Goal: Task Accomplishment & Management: Complete application form

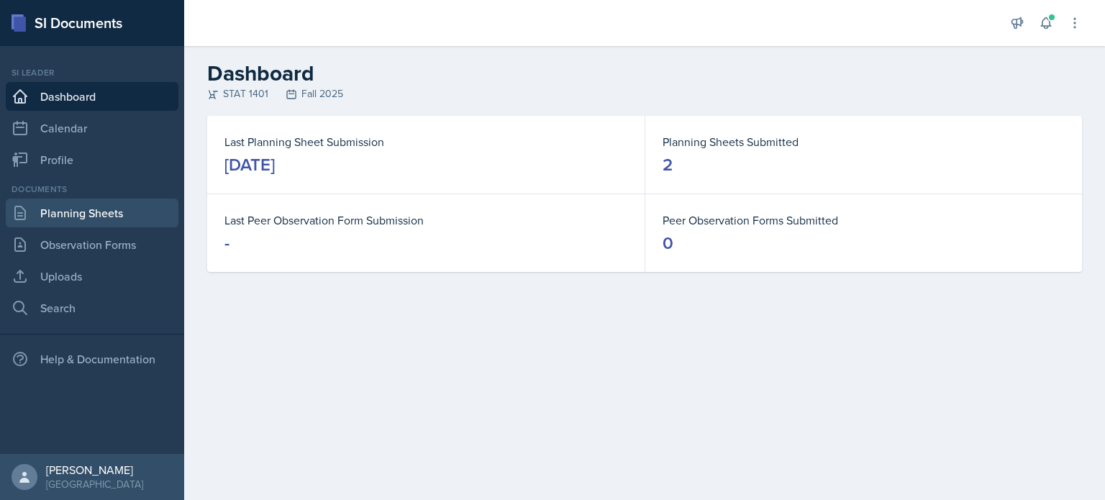
click at [127, 207] on link "Planning Sheets" at bounding box center [92, 213] width 173 height 29
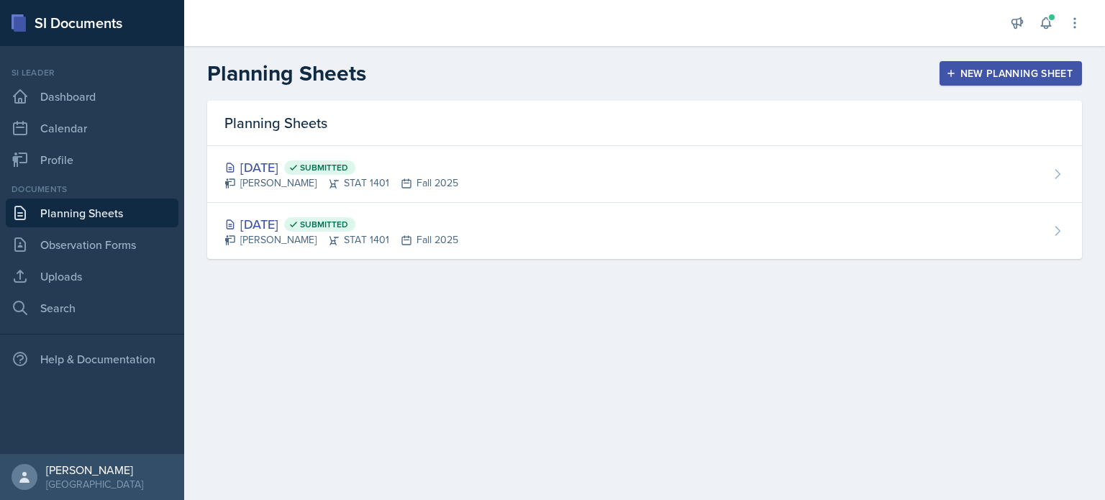
click at [964, 71] on div "New Planning Sheet" at bounding box center [1011, 74] width 124 height 12
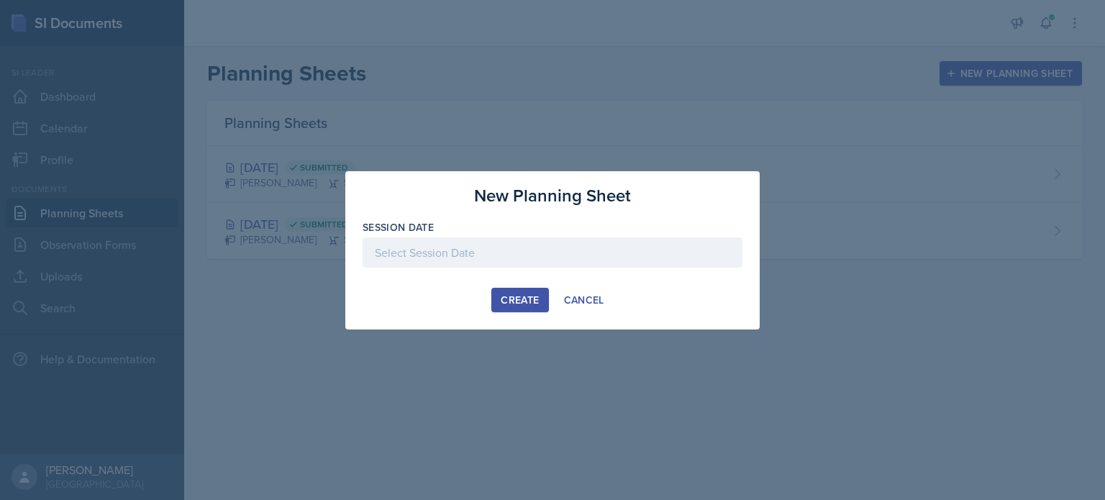
click at [551, 248] on div at bounding box center [553, 252] width 380 height 30
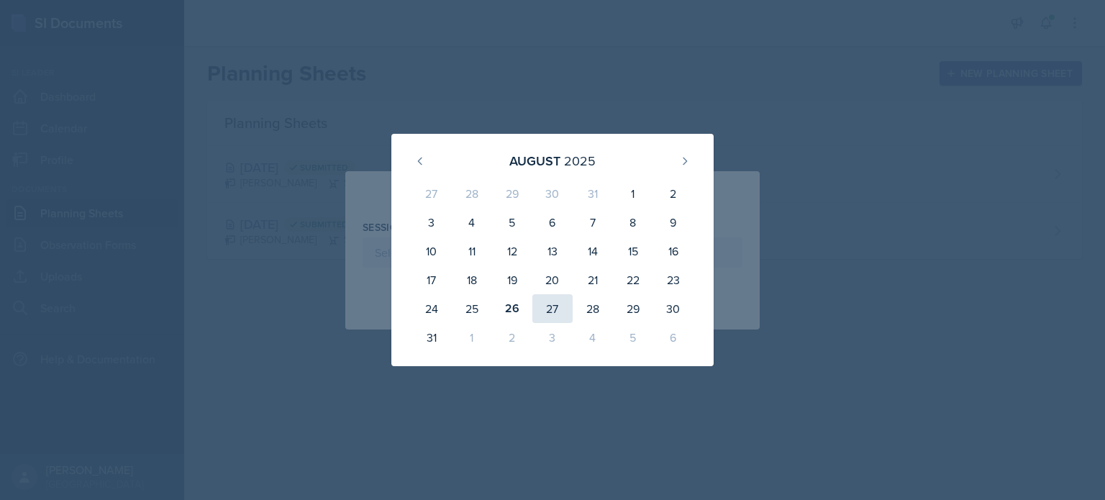
click at [557, 314] on div "27" at bounding box center [552, 308] width 40 height 29
type input "[DATE]"
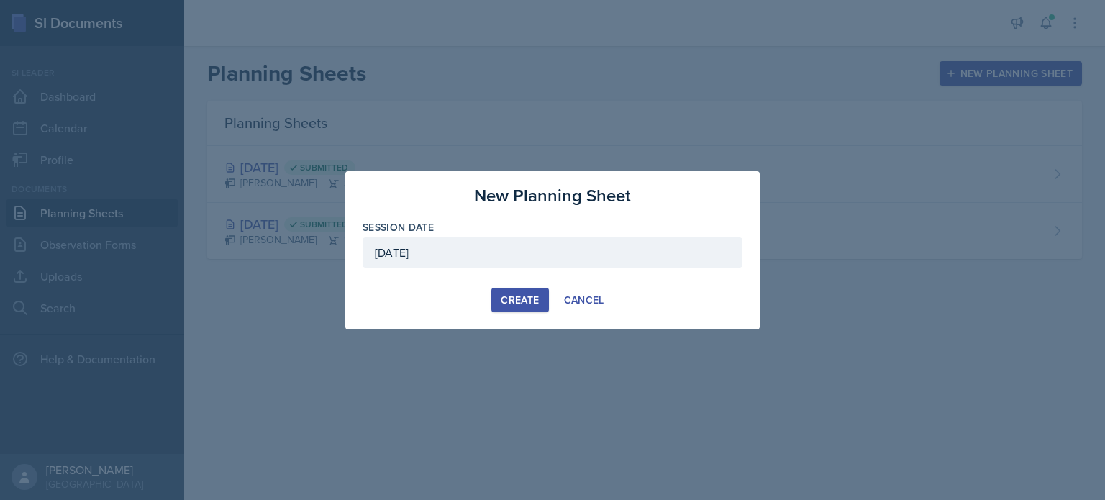
click at [511, 308] on button "Create" at bounding box center [519, 300] width 57 height 24
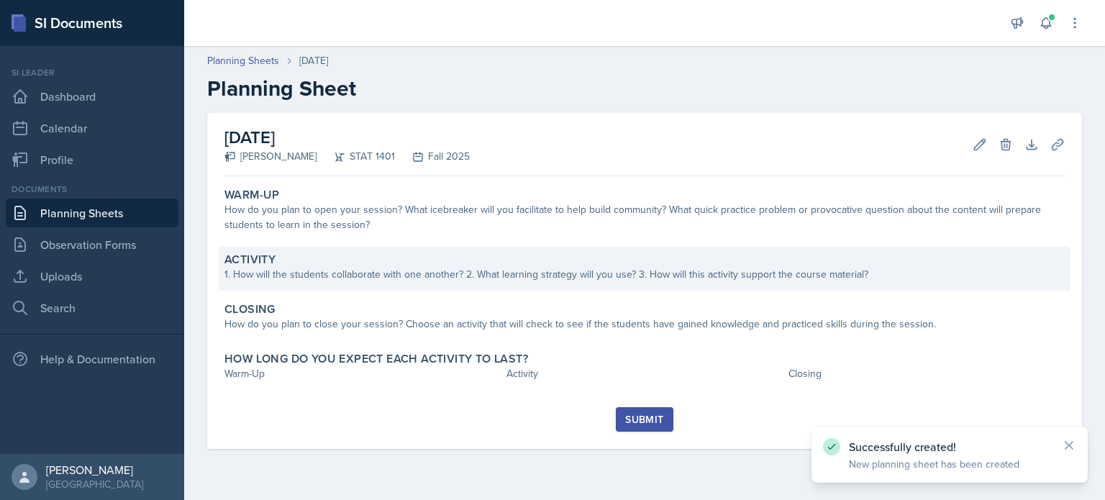
click at [521, 278] on div "1. How will the students collaborate with one another? 2. What learning strateg…" at bounding box center [645, 274] width 840 height 15
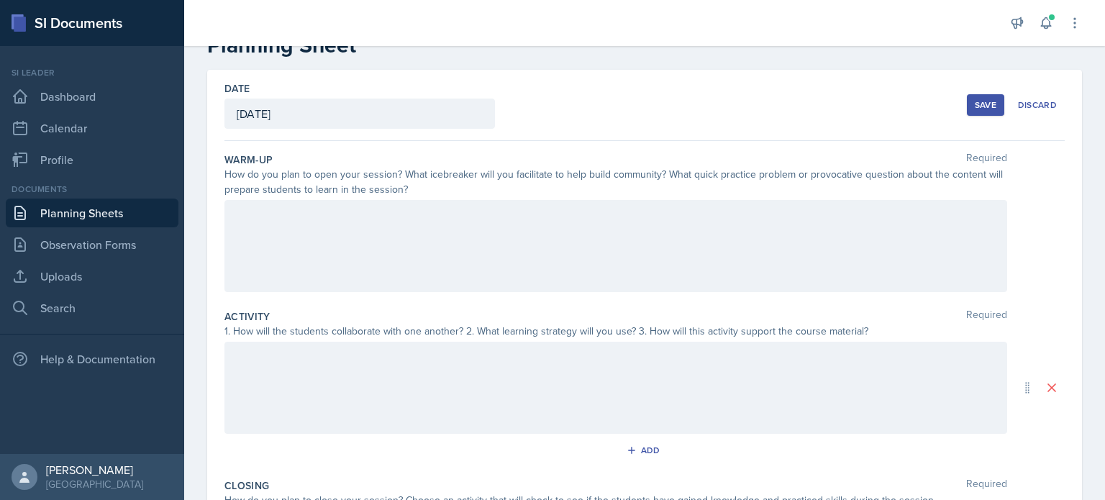
click at [437, 258] on div at bounding box center [616, 246] width 783 height 92
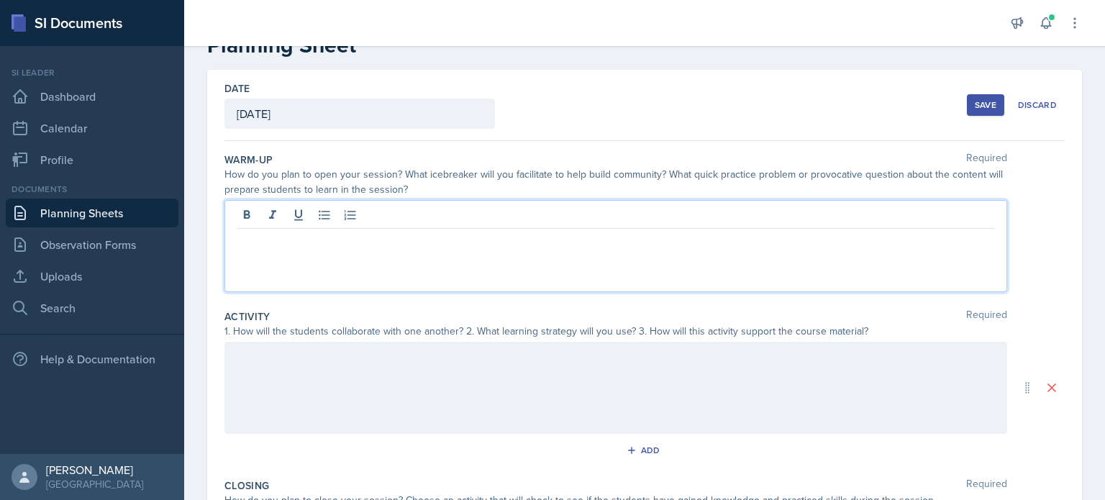
scroll to position [68, 0]
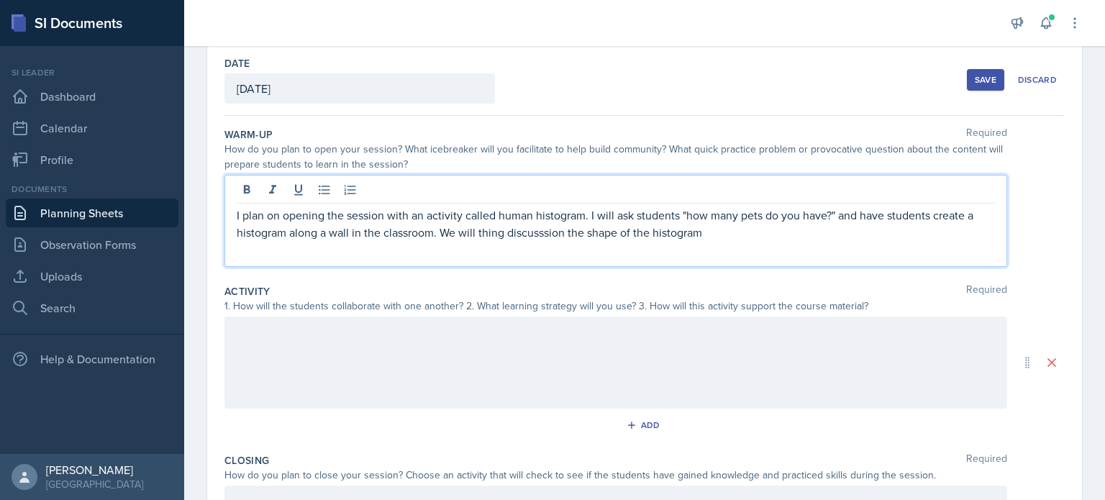
click at [538, 235] on p "I plan on opening the session with an activity called human histogram. I will a…" at bounding box center [616, 224] width 758 height 35
click at [553, 238] on p "I plan on opening the session with an activity called human histogram. I will a…" at bounding box center [616, 224] width 758 height 35
click at [548, 236] on p "I plan on opening the session with an activity called human histogram. I will a…" at bounding box center [616, 224] width 758 height 35
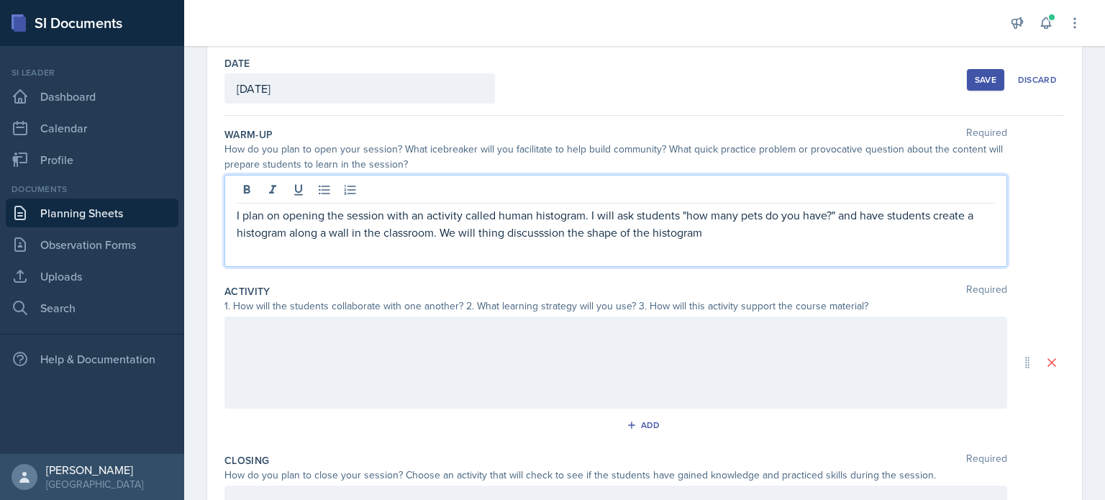
click at [544, 237] on p "I plan on opening the session with an activity called human histogram. I will a…" at bounding box center [616, 224] width 758 height 35
click at [702, 232] on p "I plan on opening the session with an activity called human histogram. I will a…" at bounding box center [616, 224] width 758 height 35
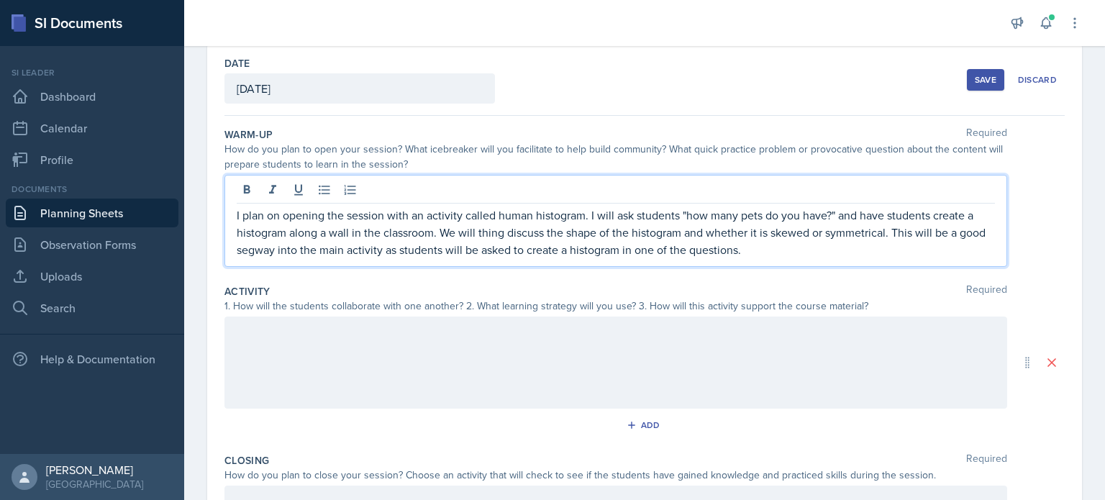
click at [289, 252] on p "I plan on opening the session with an activity called human histogram. I will a…" at bounding box center [616, 233] width 758 height 52
click at [287, 232] on p "I plan on opening the session with an activity called human histogram. I will a…" at bounding box center [616, 233] width 758 height 52
click at [291, 234] on p "I plan on opening the session with an activity called human histogram. I will a…" at bounding box center [616, 233] width 758 height 52
click at [505, 235] on p "I plan on opening the session with an activity called human histogram. I will a…" at bounding box center [616, 233] width 758 height 52
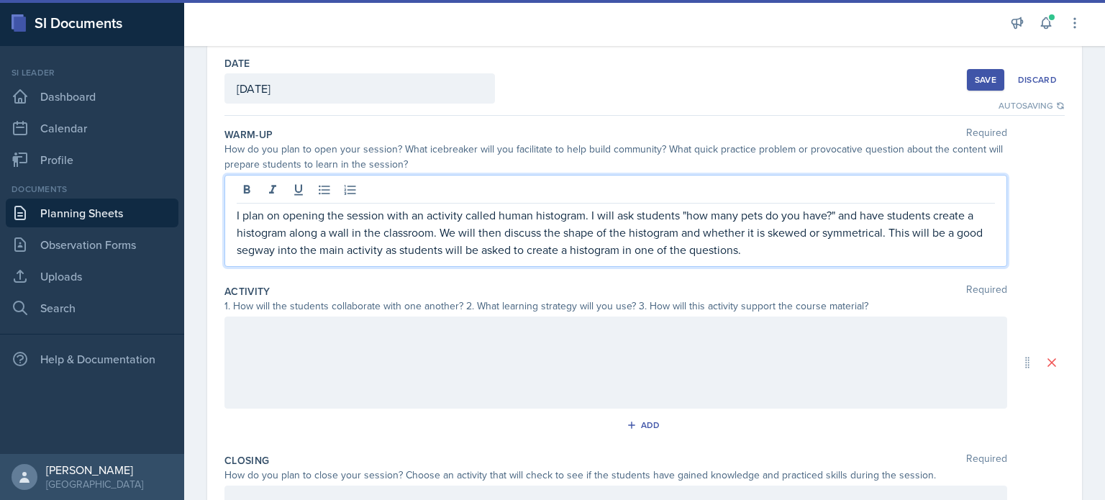
click at [798, 252] on p "I plan on opening the session with an activity called human histogram. I will a…" at bounding box center [616, 233] width 758 height 52
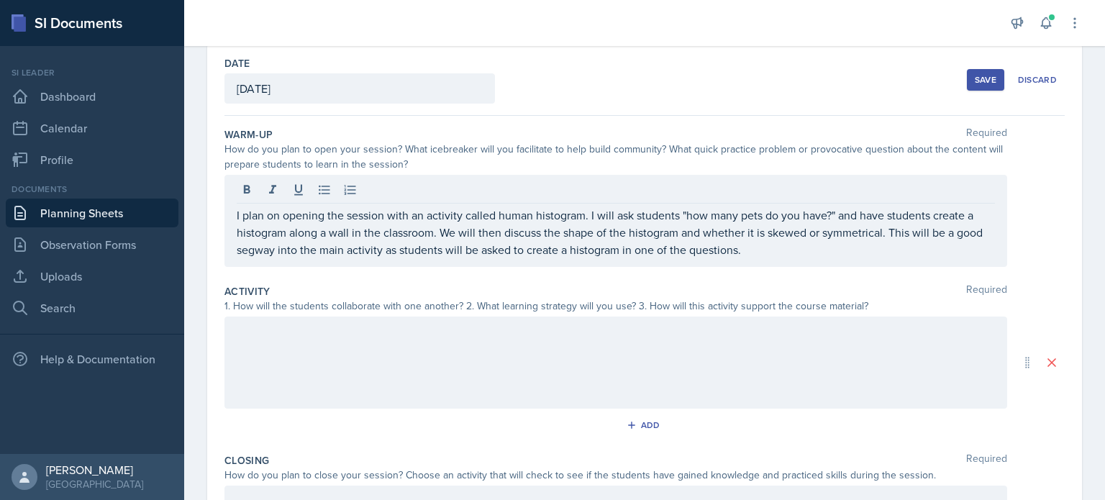
click at [430, 360] on div at bounding box center [616, 363] width 783 height 92
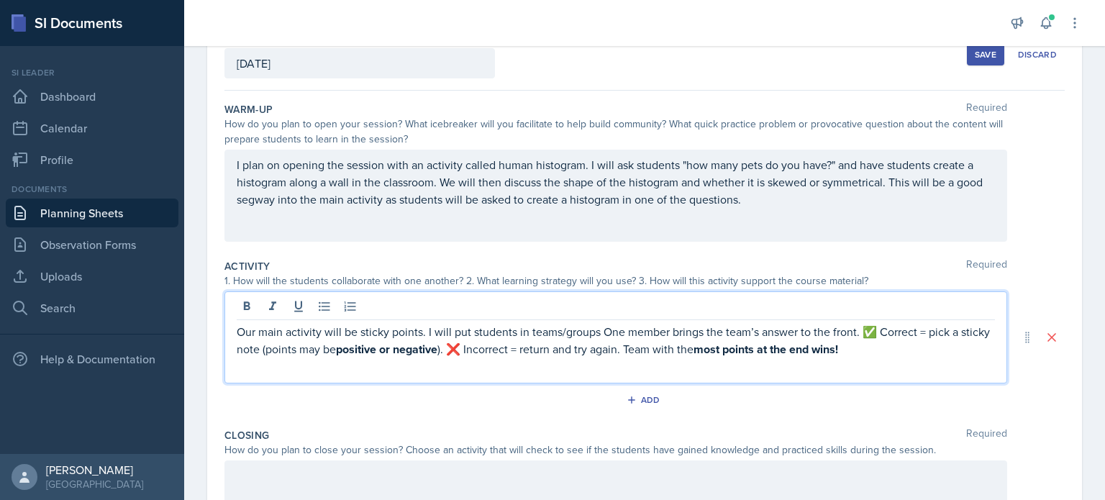
click at [601, 325] on p "Our main activity will be sticky points. I will put students in teams/groups On…" at bounding box center [616, 340] width 758 height 35
click at [635, 332] on p "Our main activity will be sticky points. I will put students in teams/groups an…" at bounding box center [616, 340] width 758 height 35
click at [689, 326] on p "Our main activity will be sticky points. I will put students in teams/groups an…" at bounding box center [616, 340] width 758 height 35
click at [743, 335] on p "Our main activity will be sticky points. I will put students in teams/groups an…" at bounding box center [616, 340] width 758 height 35
click at [422, 333] on p "Our main activity will be sticky points. I will put students in teams/groups an…" at bounding box center [616, 340] width 758 height 35
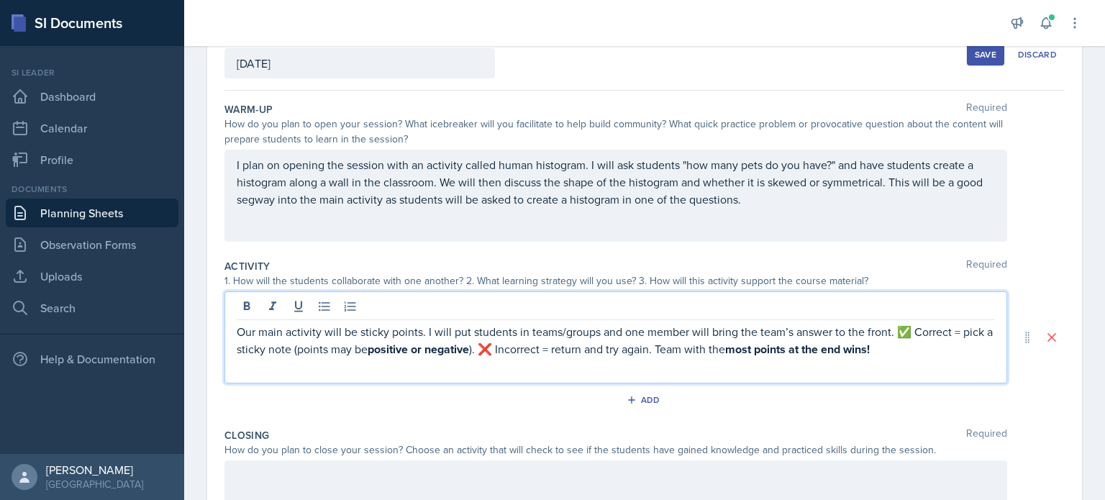
click at [423, 333] on p "Our main activity will be sticky points. I will put students in teams/groups an…" at bounding box center [616, 340] width 758 height 35
click at [428, 333] on p "Our main activity will be sticky points. I will put students in teams/groups an…" at bounding box center [616, 340] width 758 height 35
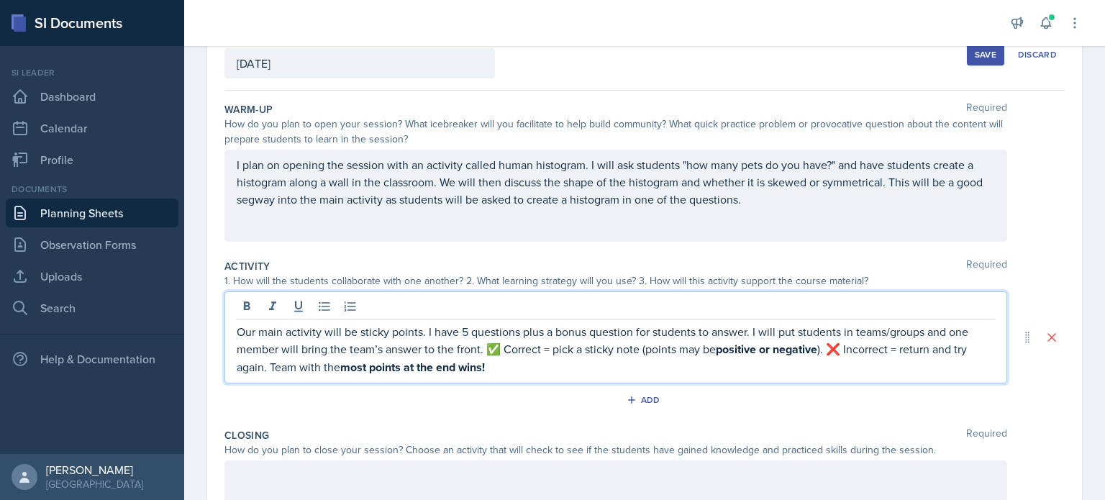
click at [506, 350] on p "Our main activity will be sticky points. I have 5 questions plus a bonus questi…" at bounding box center [616, 349] width 758 height 53
click at [515, 352] on p "Our main activity will be sticky points. I have 5 questions plus a bonus questi…" at bounding box center [616, 349] width 758 height 53
click at [512, 349] on p "Our main activity will be sticky points. I have 5 questions plus a bonus questi…" at bounding box center [616, 349] width 758 height 53
click at [616, 353] on p "Our main activity will be sticky points. I have 5 questions plus a bonus questi…" at bounding box center [616, 349] width 758 height 53
click at [931, 349] on p "Our main activity will be sticky points. I have 5 questions plus a bonus questi…" at bounding box center [616, 349] width 758 height 53
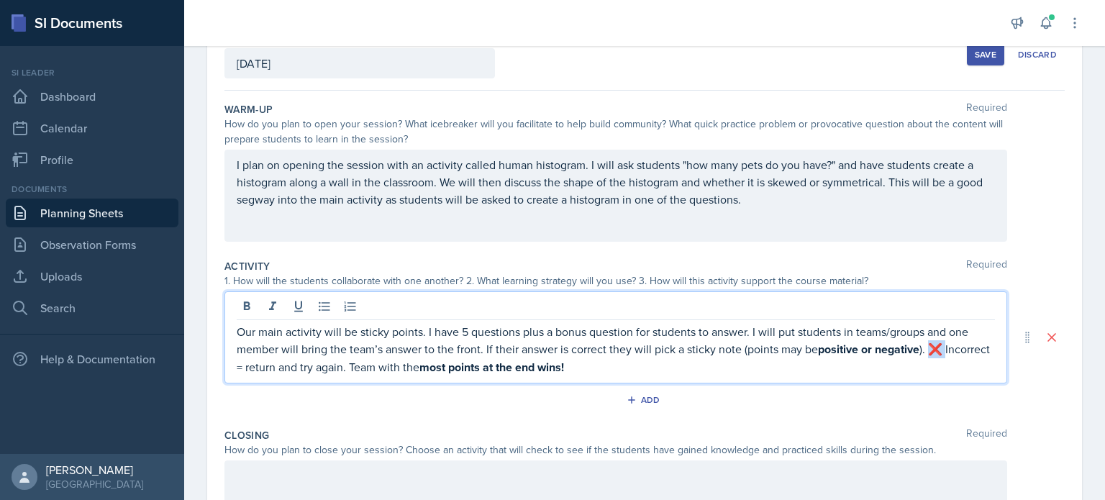
drag, startPoint x: 933, startPoint y: 349, endPoint x: 236, endPoint y: 363, distance: 696.7
click at [237, 363] on p "Our main activity will be sticky points. I have 5 questions plus a bonus questi…" at bounding box center [616, 349] width 758 height 53
click at [934, 353] on p "Our main activity will be sticky points. I have 5 questions plus a bonus questi…" at bounding box center [616, 349] width 758 height 53
click at [345, 369] on p "Our main activity will be sticky points. I have 5 questions plus a bonus questi…" at bounding box center [616, 349] width 758 height 53
click at [392, 366] on p "Our main activity will be sticky points. I have 5 questions plus a bonus questi…" at bounding box center [616, 349] width 758 height 53
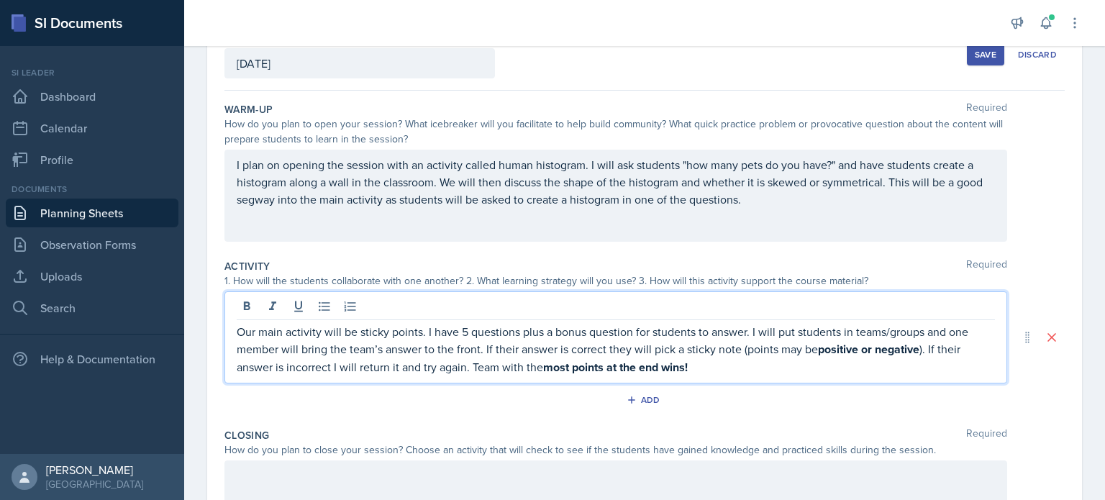
click at [422, 368] on p "Our main activity will be sticky points. I have 5 questions plus a bonus questi…" at bounding box center [616, 349] width 758 height 53
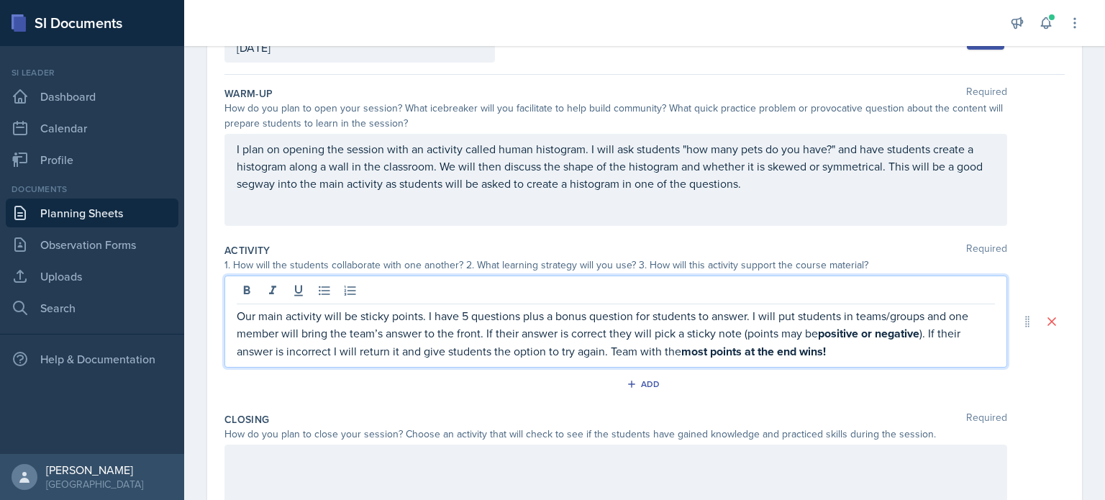
click at [617, 350] on p "Our main activity will be sticky points. I have 5 questions plus a bonus questi…" at bounding box center [616, 333] width 758 height 53
drag, startPoint x: 704, startPoint y: 348, endPoint x: 849, endPoint y: 337, distance: 145.0
click at [849, 337] on p "Our main activity will be sticky points. I have 5 questions plus a bonus questi…" at bounding box center [616, 333] width 758 height 53
click at [815, 338] on p "Our main activity will be sticky points. I have 5 questions plus a bonus questi…" at bounding box center [616, 333] width 758 height 53
drag, startPoint x: 822, startPoint y: 336, endPoint x: 928, endPoint y: 335, distance: 105.8
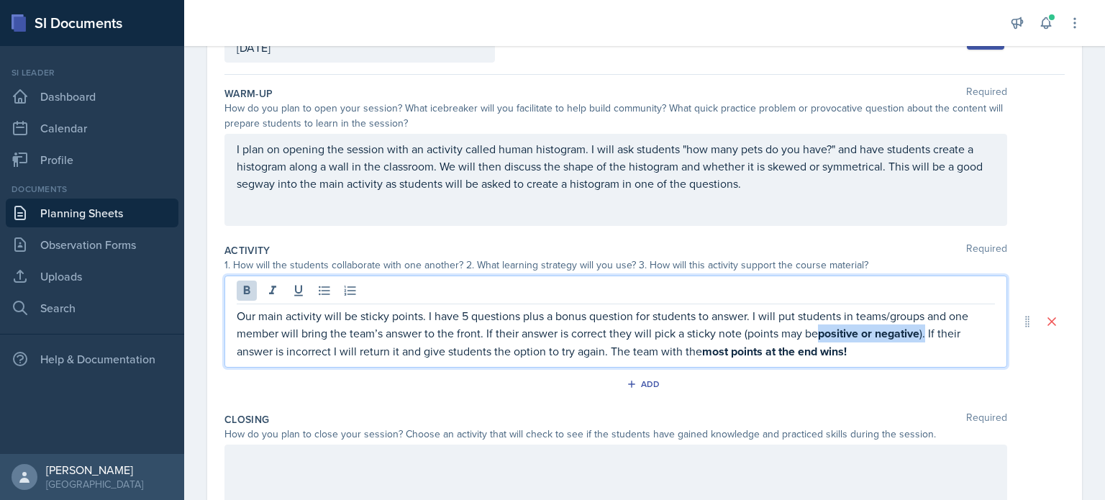
click at [928, 335] on p "Our main activity will be sticky points. I have 5 questions plus a bonus questi…" at bounding box center [616, 333] width 758 height 53
click at [250, 289] on icon at bounding box center [247, 291] width 14 height 14
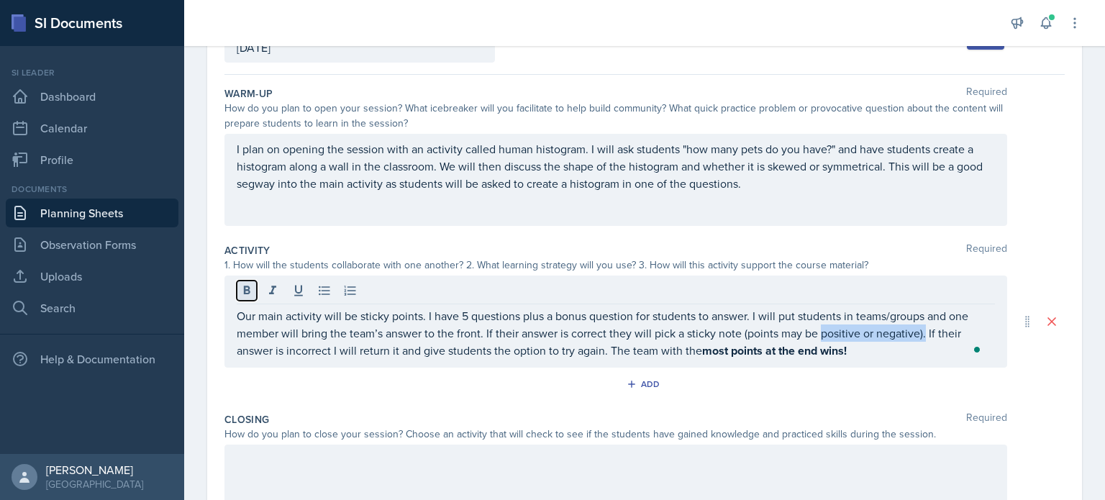
click at [250, 289] on icon at bounding box center [247, 291] width 14 height 14
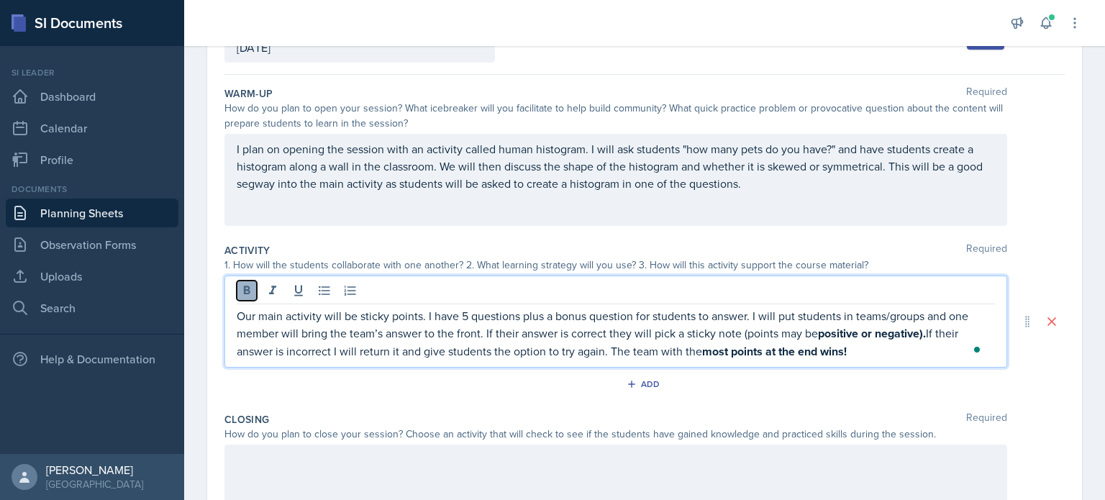
click at [250, 289] on icon at bounding box center [247, 291] width 14 height 14
drag, startPoint x: 705, startPoint y: 352, endPoint x: 870, endPoint y: 349, distance: 164.8
click at [870, 349] on p "Our main activity will be sticky points. I have 5 questions plus a bonus questi…" at bounding box center [616, 333] width 758 height 53
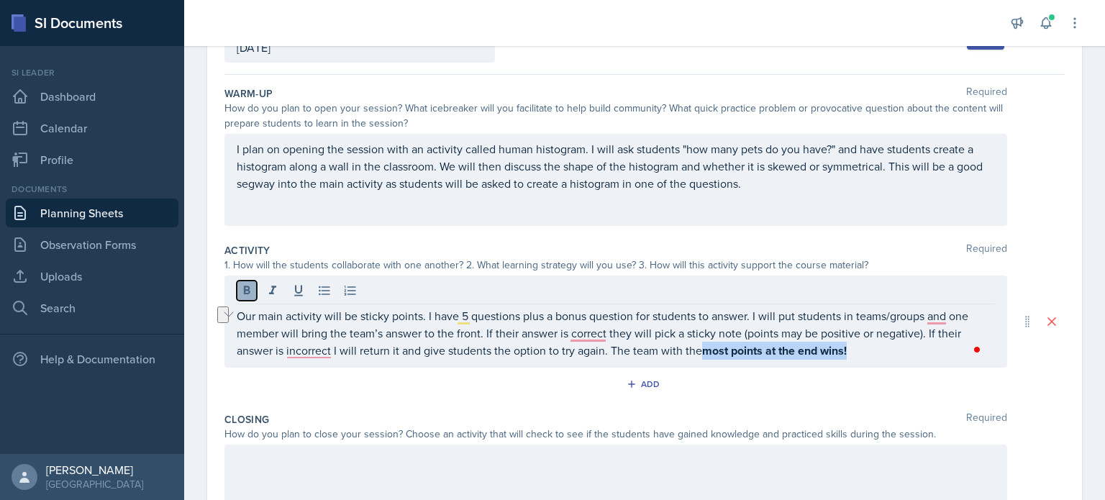
click at [250, 284] on icon at bounding box center [247, 291] width 14 height 14
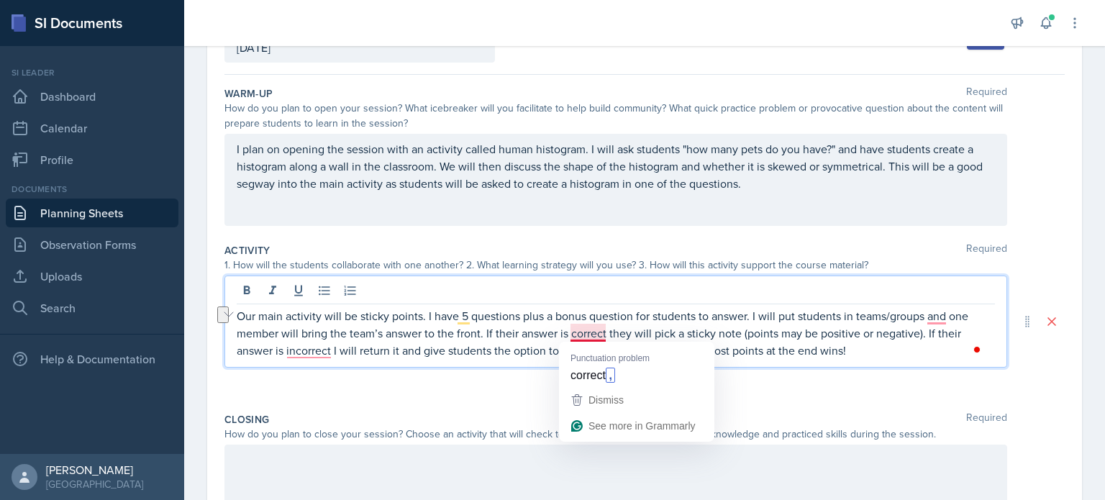
click at [579, 330] on p "Our main activity will be sticky points. I have 5 questions plus a bonus questi…" at bounding box center [616, 333] width 758 height 52
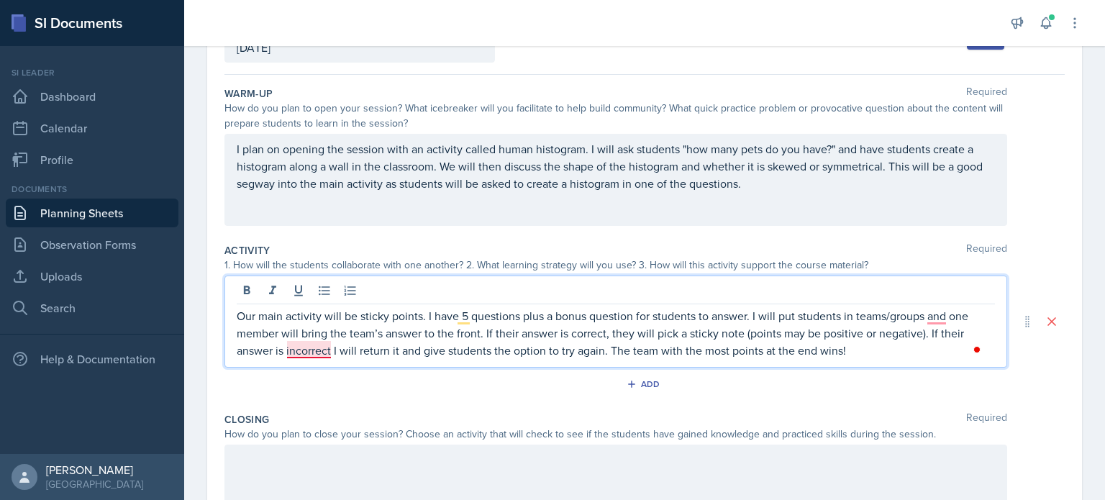
click at [301, 354] on p "Our main activity will be sticky points. I have 5 questions plus a bonus questi…" at bounding box center [616, 333] width 758 height 52
click at [336, 355] on p "Our main activity will be sticky points. I have 5 questions plus a bonus questi…" at bounding box center [616, 333] width 758 height 52
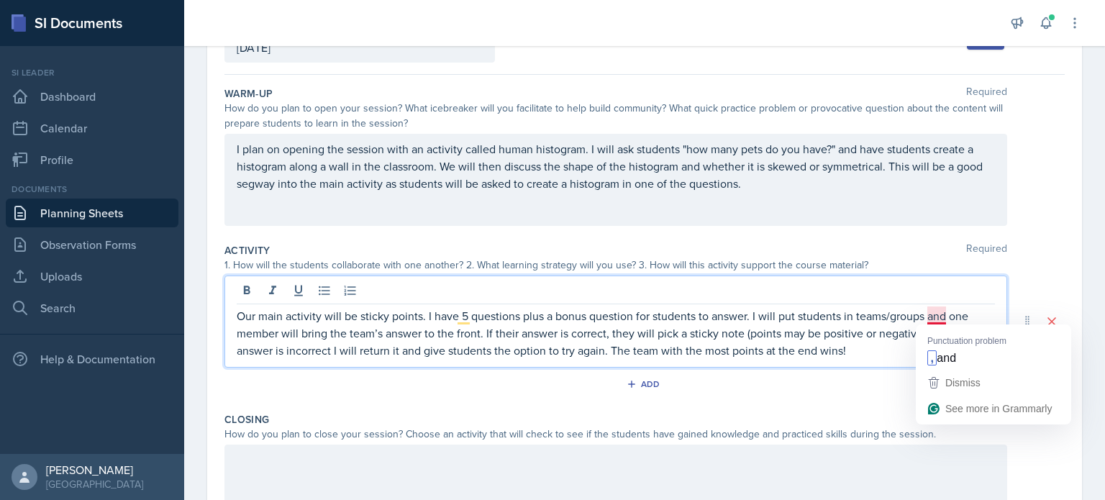
click at [936, 316] on p "Our main activity will be sticky points. I have 5 questions plus a bonus questi…" at bounding box center [616, 333] width 758 height 52
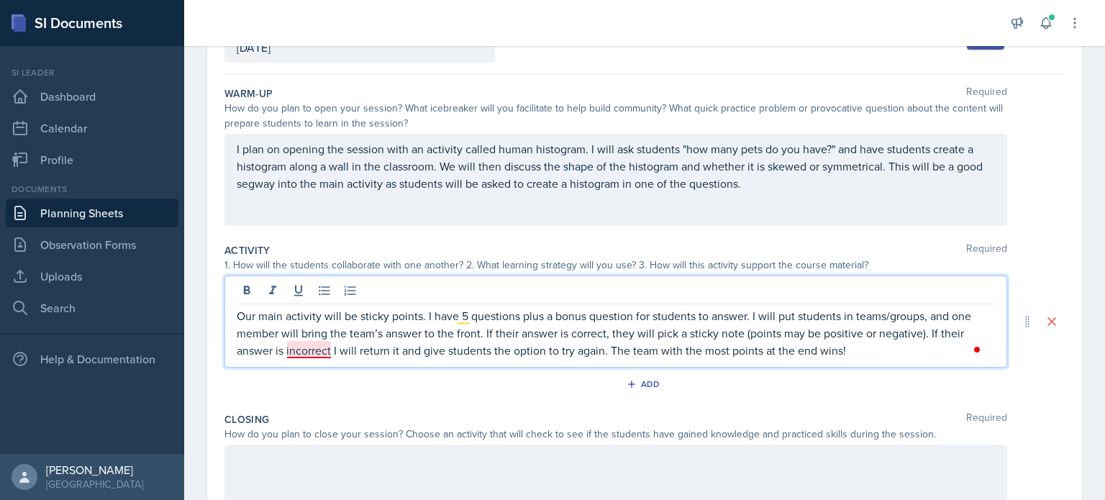
click at [299, 354] on p "Our main activity will be sticky points. I have 5 questions plus a bonus questi…" at bounding box center [616, 333] width 758 height 52
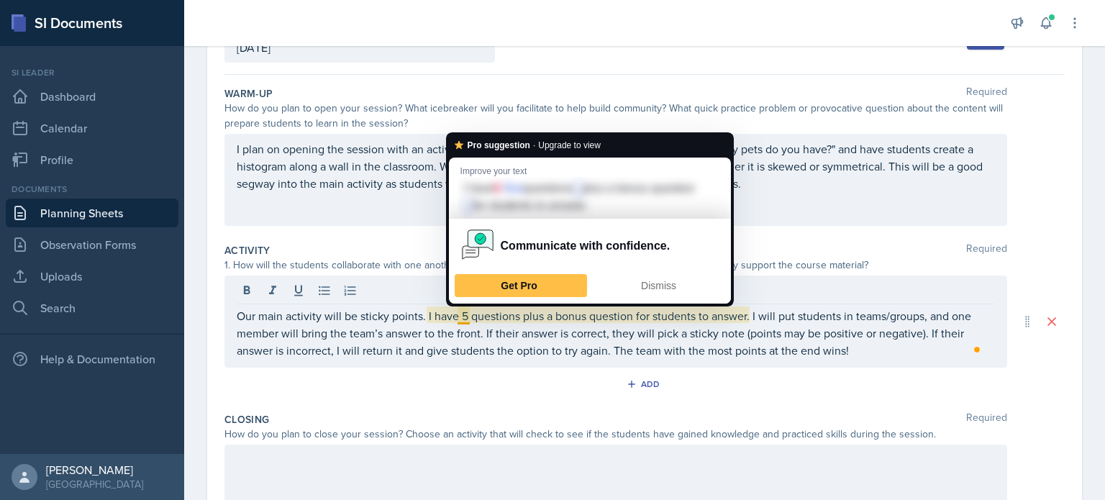
click at [638, 368] on div "Activity Required 1. How will the students collaborate with one another? 2. Wha…" at bounding box center [645, 321] width 840 height 169
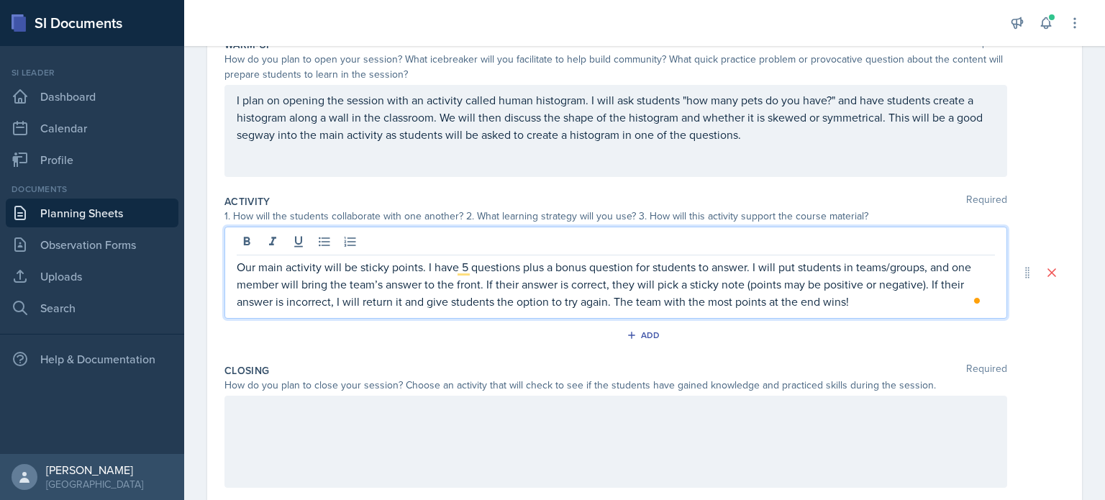
scroll to position [184, 0]
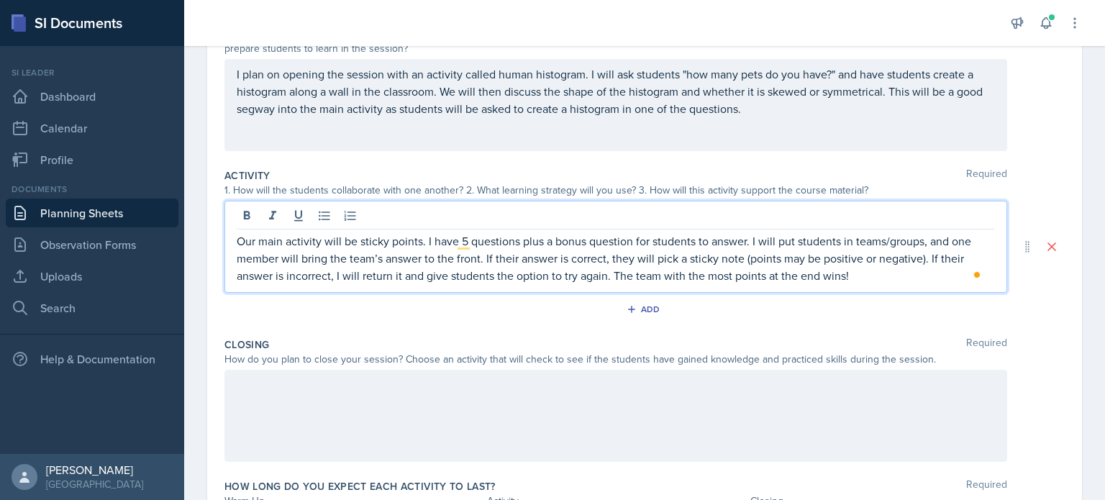
click at [878, 268] on p "Our main activity will be sticky points. I have 5 questions plus a bonus questi…" at bounding box center [616, 258] width 758 height 52
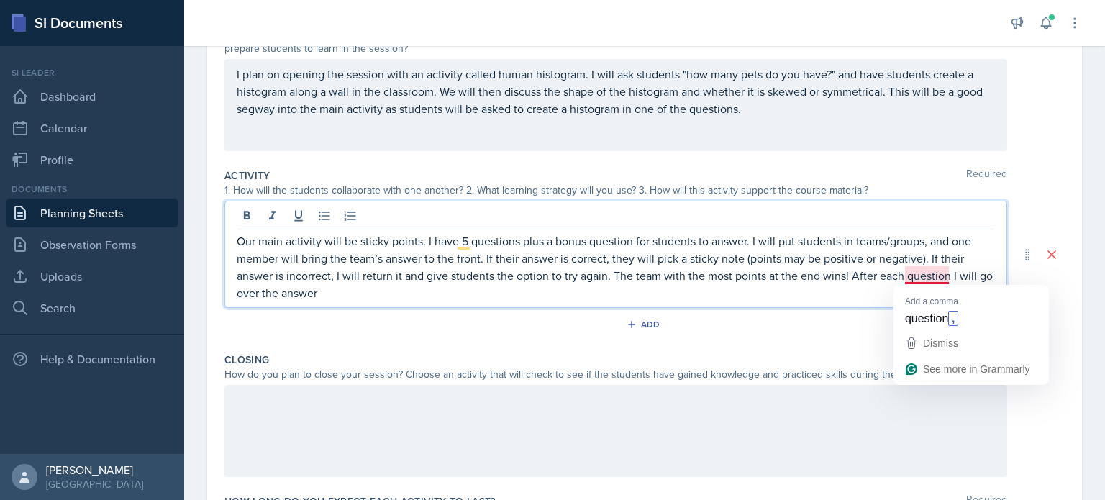
click at [955, 274] on p "Our main activity will be sticky points. I have 5 questions plus a bonus questi…" at bounding box center [616, 266] width 758 height 69
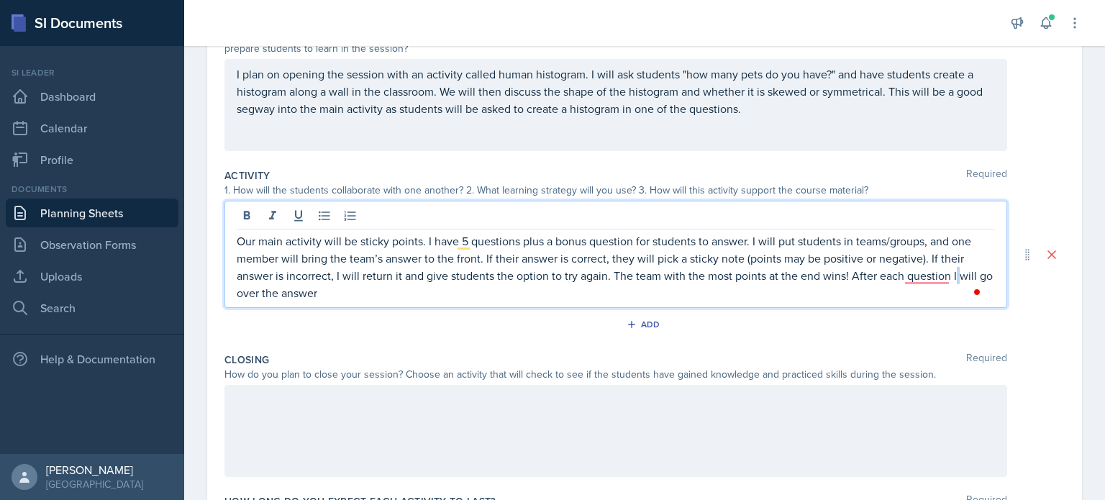
click at [955, 274] on p "Our main activity will be sticky points. I have 5 questions plus a bonus questi…" at bounding box center [616, 266] width 758 height 69
click at [358, 296] on p "Our main activity will be sticky points. I have 5 questions plus a bonus questi…" at bounding box center [616, 266] width 758 height 69
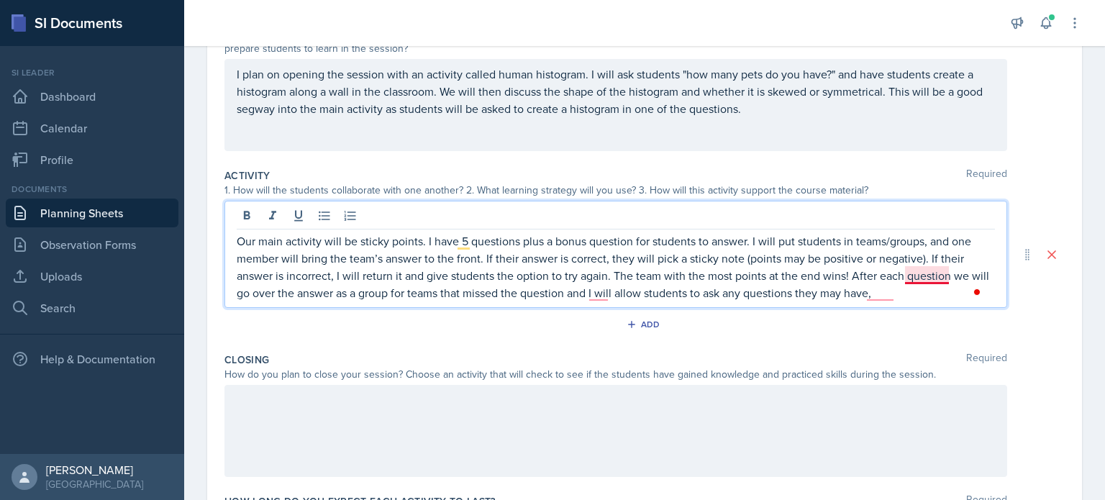
click at [929, 278] on p "Our main activity will be sticky points. I have 5 questions plus a bonus questi…" at bounding box center [616, 266] width 758 height 69
click at [876, 295] on p "Our main activity will be sticky points. I have 5 questions plus a bonus questi…" at bounding box center [616, 266] width 758 height 69
click at [880, 291] on p "Our main activity will be sticky points. I have 5 questions plus a bonus questi…" at bounding box center [616, 266] width 758 height 69
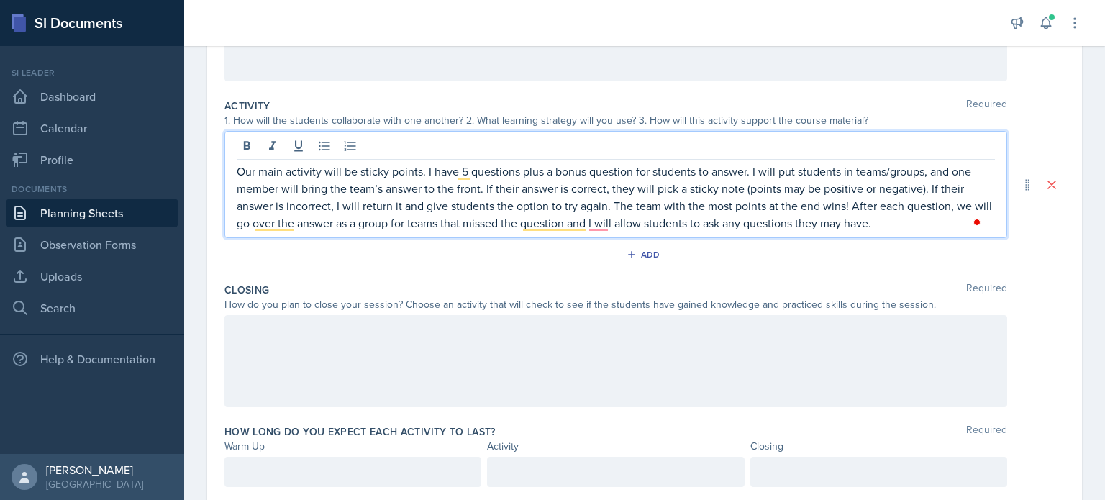
click at [672, 345] on div at bounding box center [616, 361] width 783 height 92
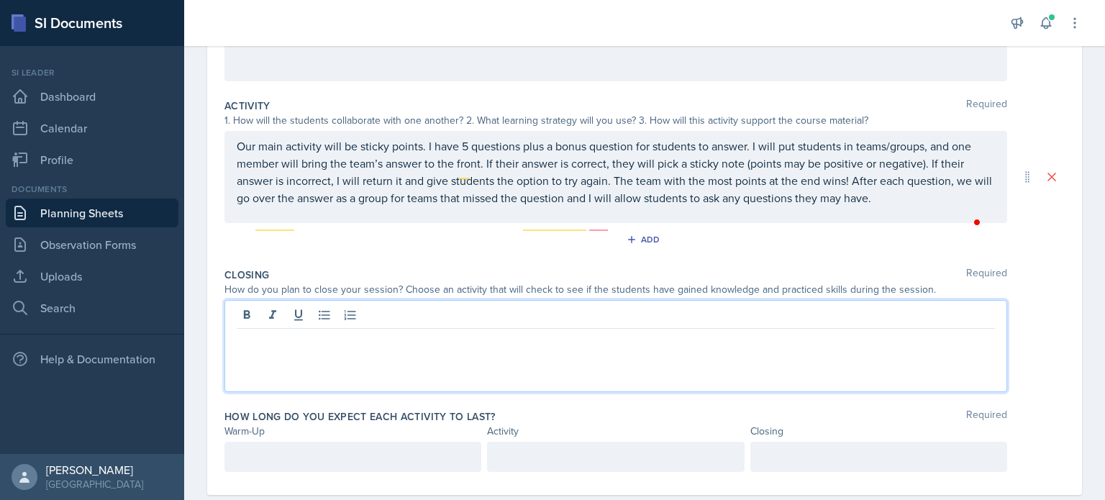
scroll to position [279, 0]
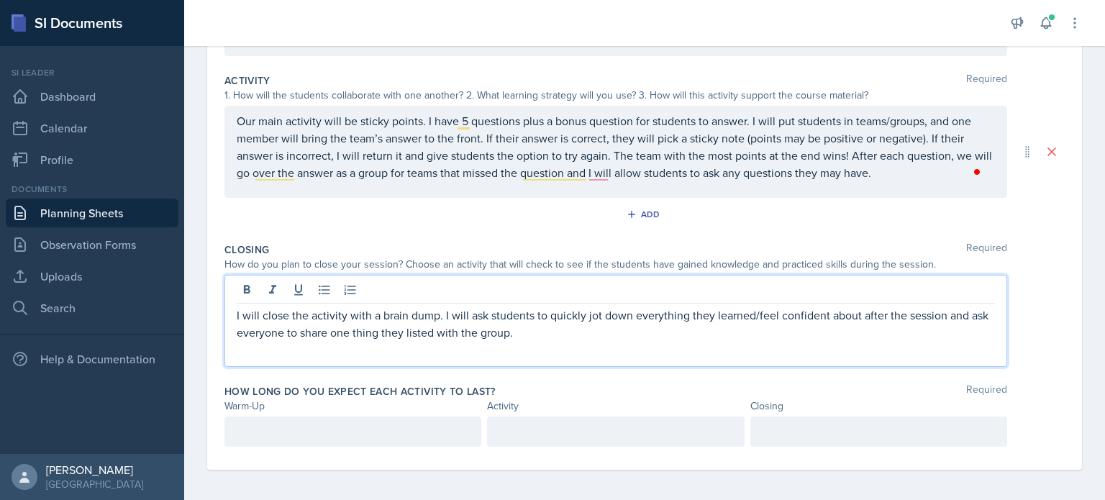
click at [371, 430] on div at bounding box center [353, 432] width 257 height 30
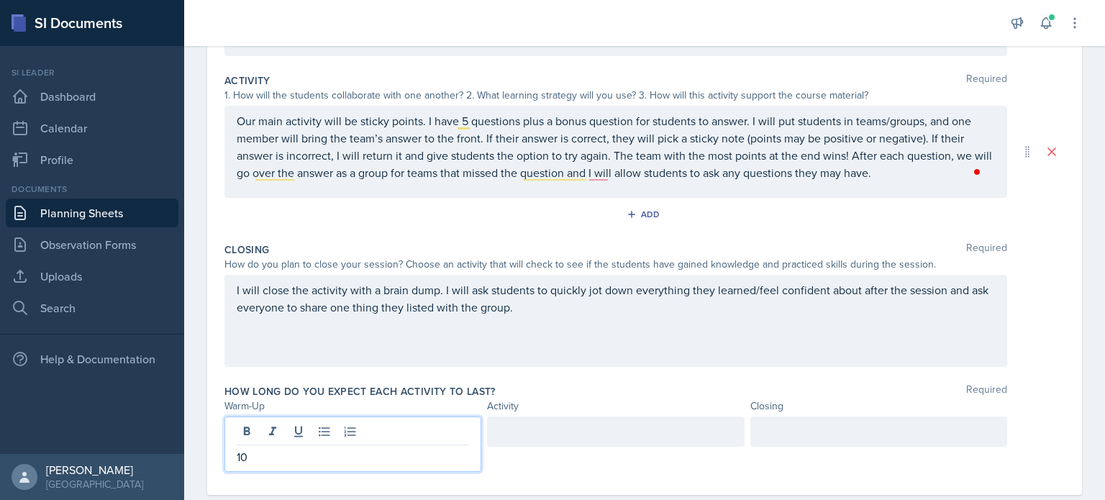
click at [596, 418] on div at bounding box center [615, 432] width 257 height 30
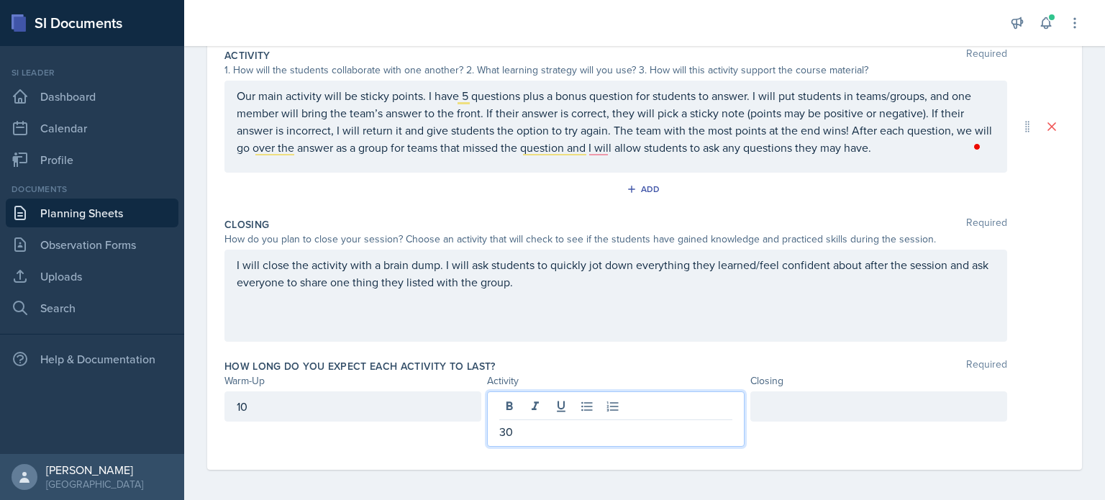
click at [825, 399] on div at bounding box center [879, 406] width 257 height 30
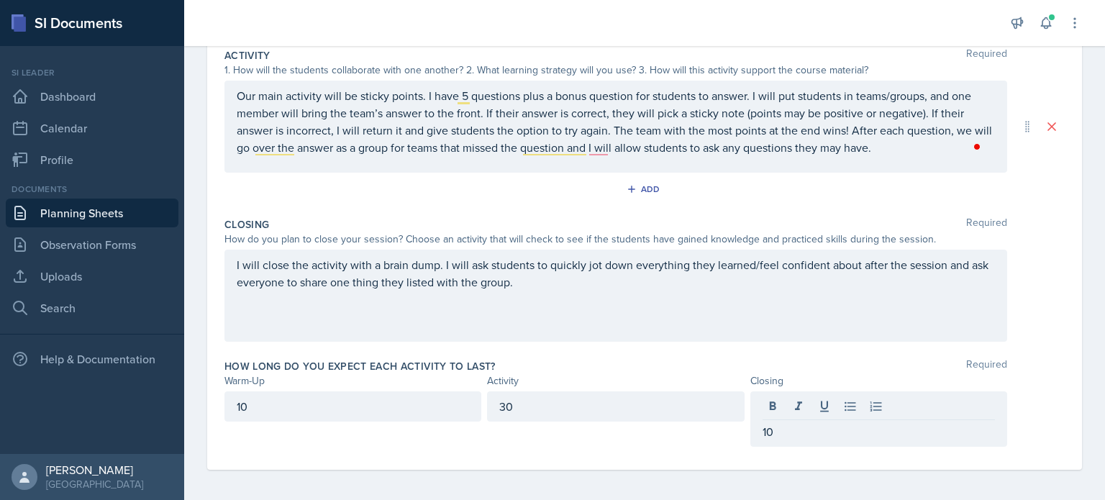
click at [1019, 301] on div "I will close the activity with a brain dump. I will ask students to quickly jot…" at bounding box center [645, 296] width 840 height 92
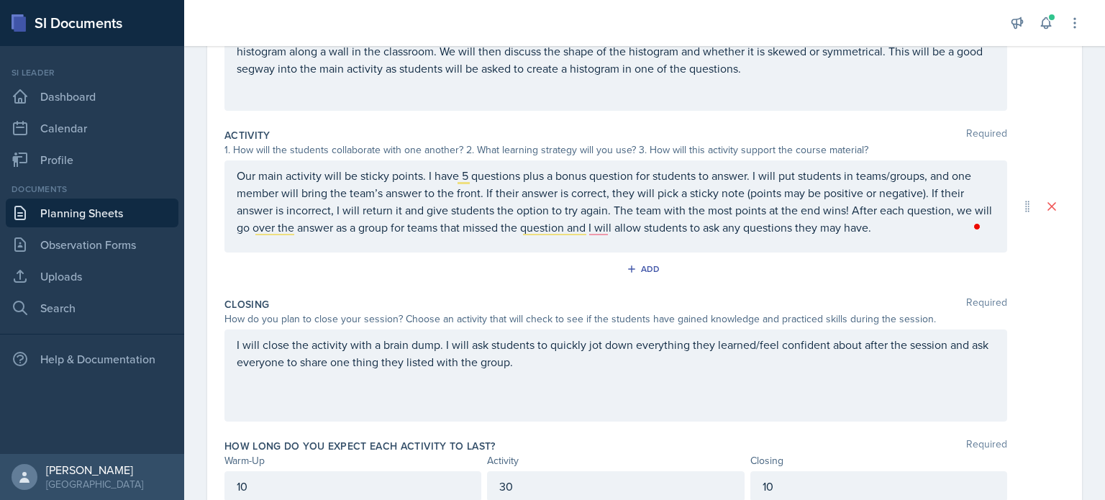
scroll to position [0, 0]
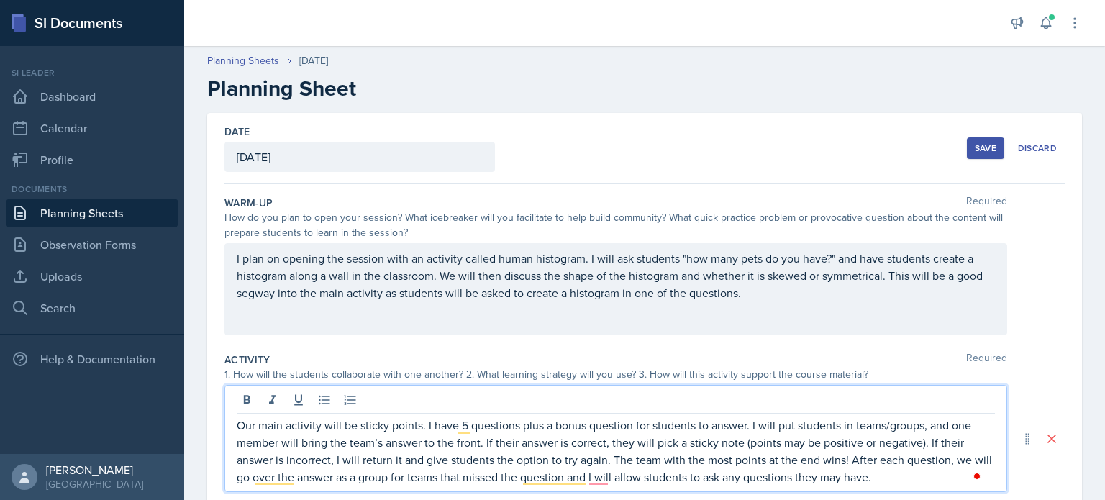
click at [602, 454] on p "Our main activity will be sticky points. I have 5 questions plus a bonus questi…" at bounding box center [616, 451] width 758 height 69
click at [602, 458] on p "Our main activity will be sticky points. I have 5 questions plus a bonus questi…" at bounding box center [616, 451] width 758 height 69
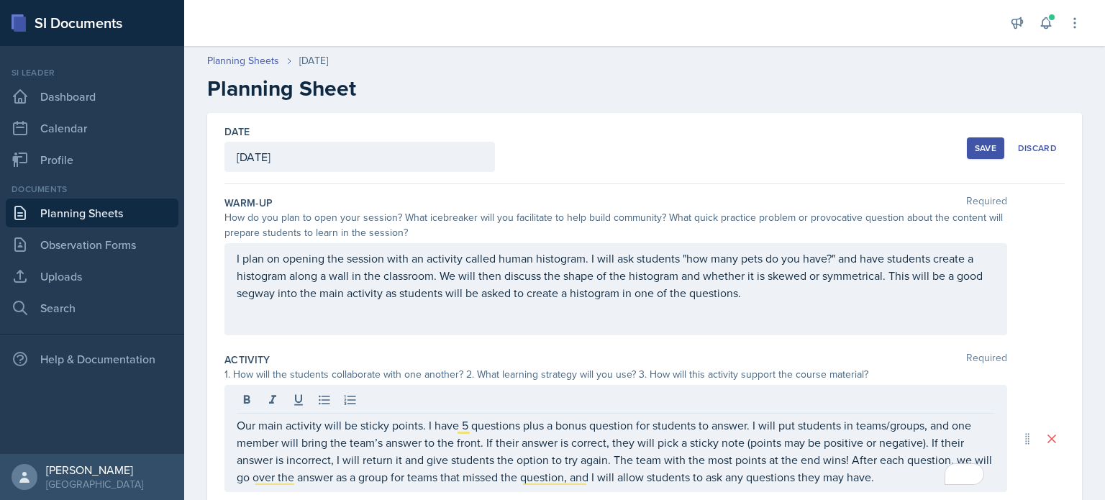
click at [975, 148] on div "Save" at bounding box center [986, 148] width 22 height 12
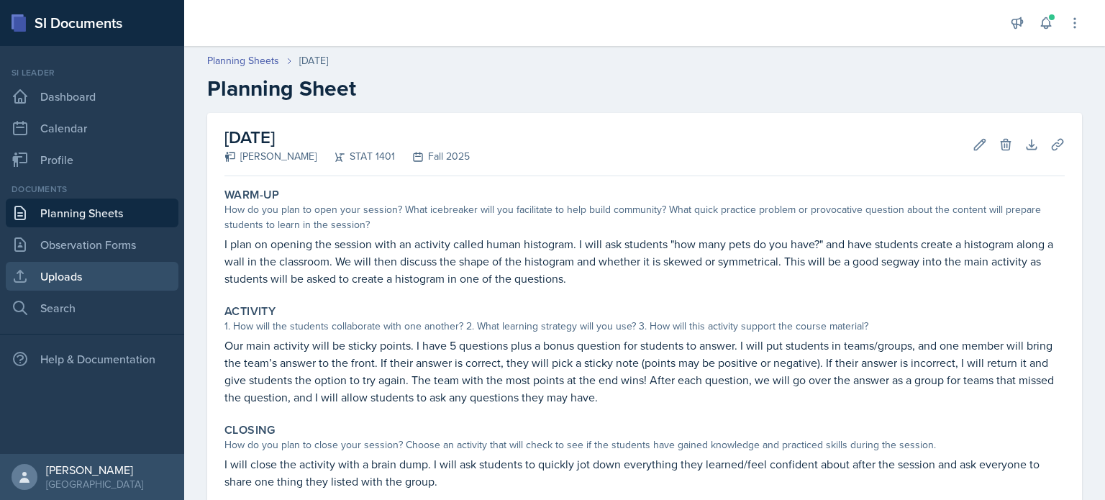
click at [55, 273] on link "Uploads" at bounding box center [92, 276] width 173 height 29
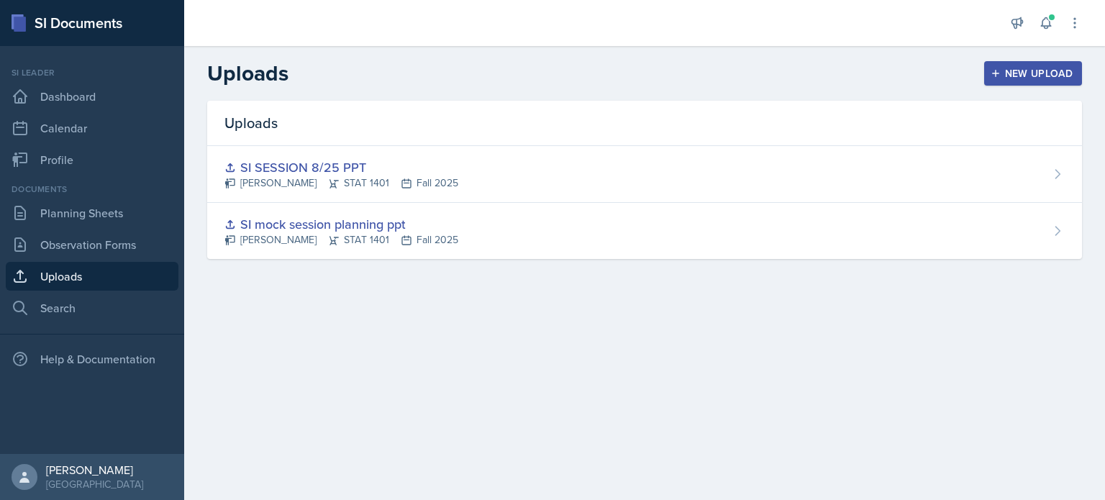
click at [1028, 71] on div "New Upload" at bounding box center [1034, 74] width 80 height 12
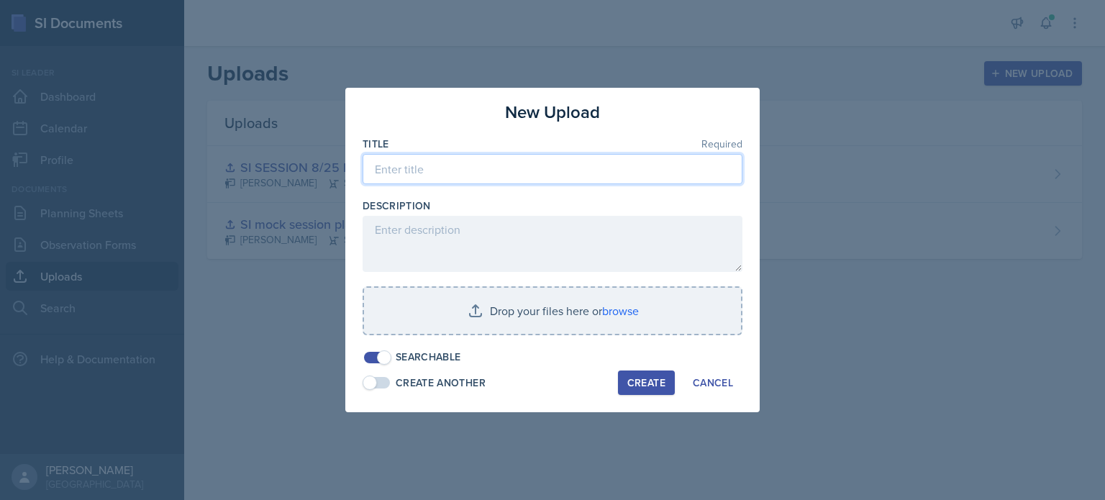
click at [525, 180] on input at bounding box center [553, 169] width 380 height 30
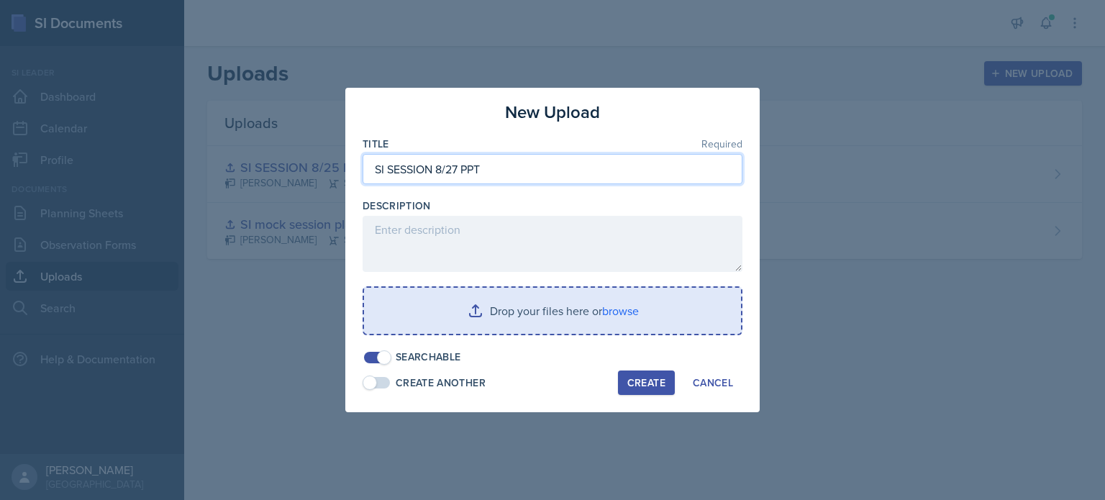
type input "SI SESSION 8/27 PPT"
click at [416, 313] on input "file" at bounding box center [552, 311] width 377 height 46
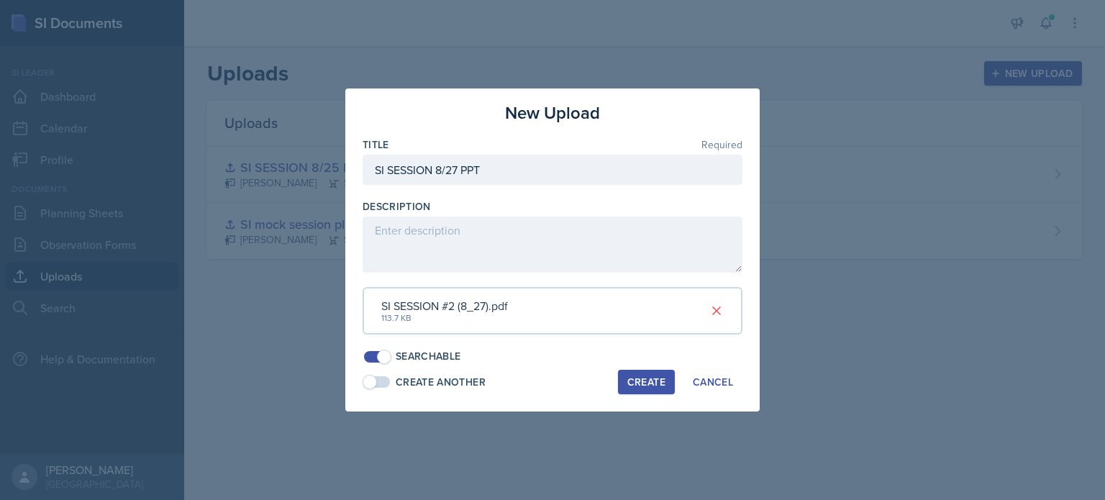
click at [633, 376] on div "Create" at bounding box center [646, 382] width 38 height 12
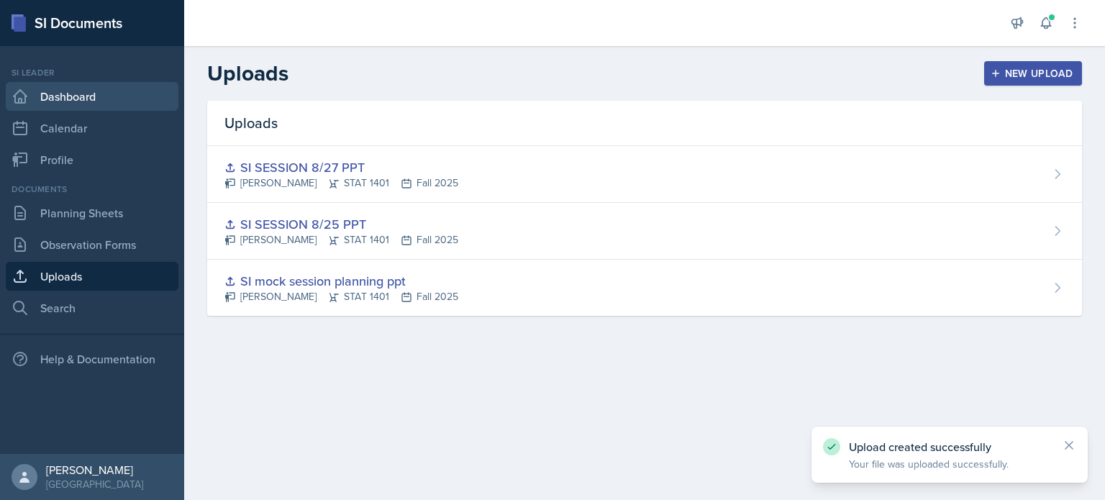
click at [107, 95] on link "Dashboard" at bounding box center [92, 96] width 173 height 29
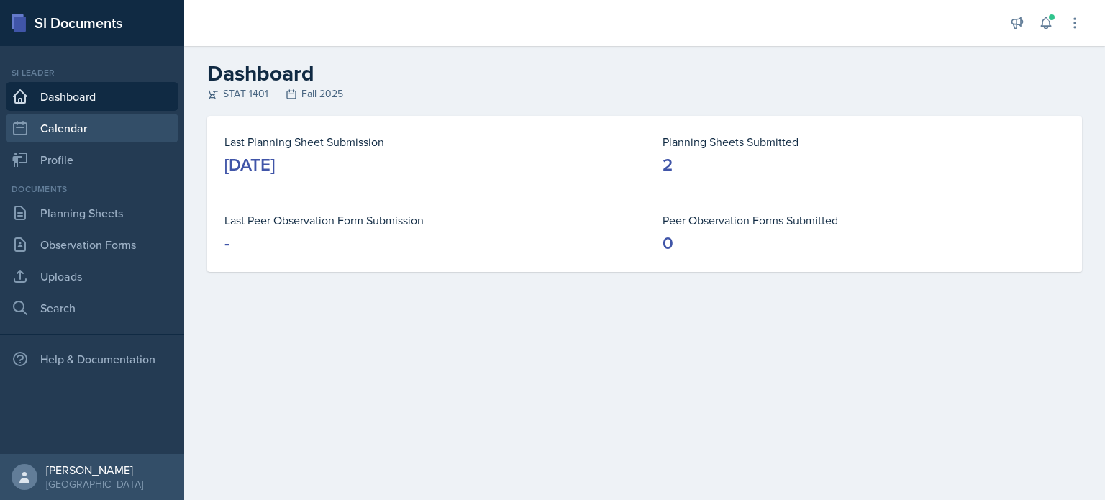
click at [104, 135] on link "Calendar" at bounding box center [92, 128] width 173 height 29
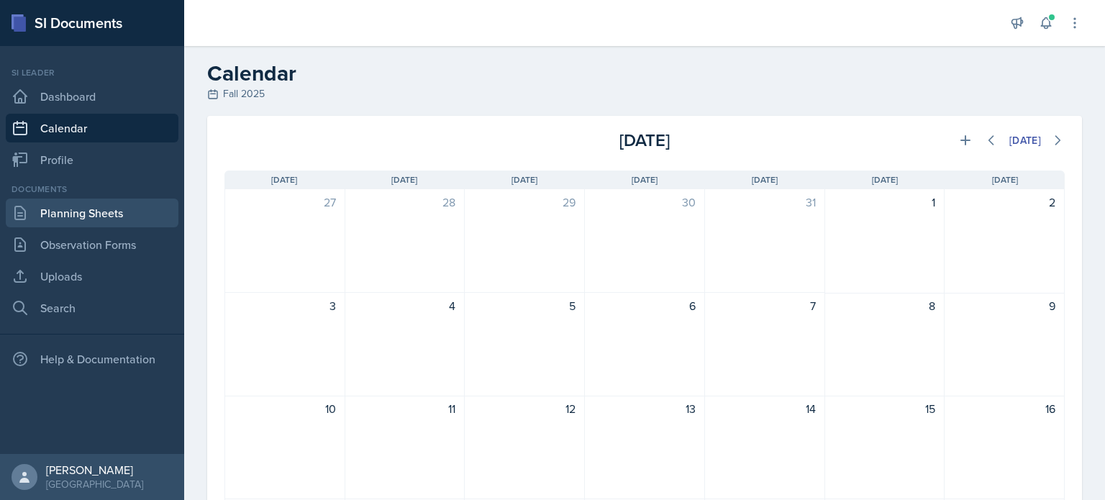
click at [112, 215] on link "Planning Sheets" at bounding box center [92, 213] width 173 height 29
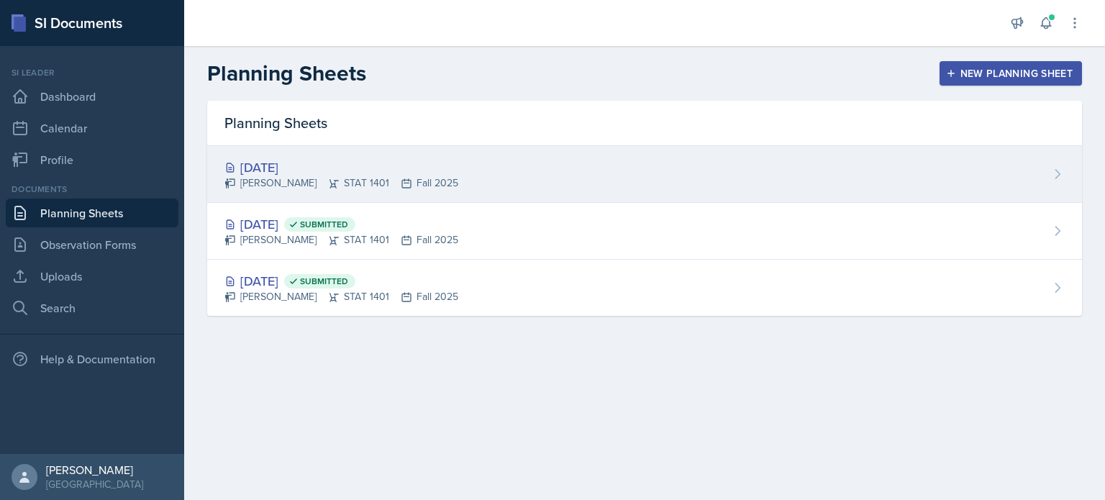
click at [576, 175] on div "[DATE] [PERSON_NAME] STAT 1401 Fall 2025" at bounding box center [644, 174] width 875 height 57
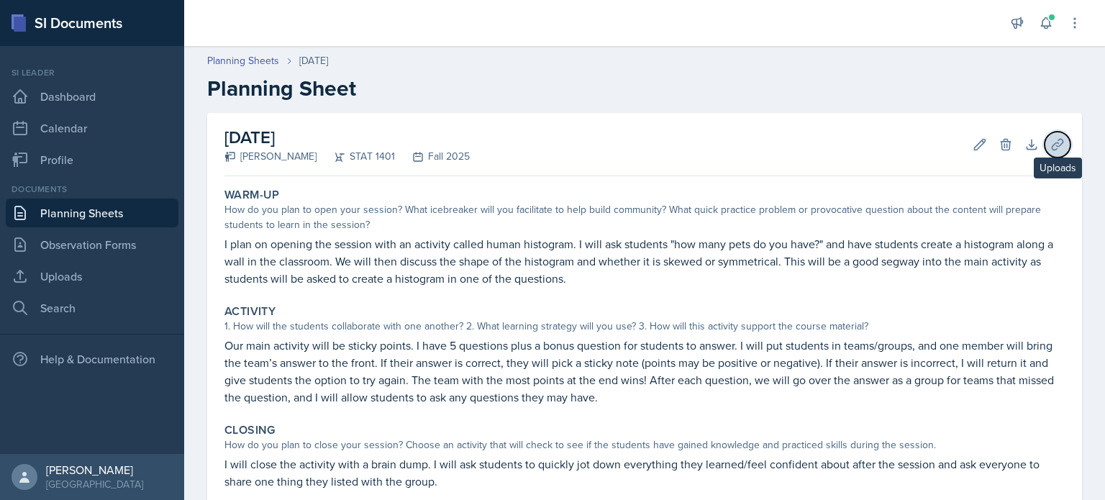
click at [1051, 146] on icon at bounding box center [1058, 144] width 14 height 14
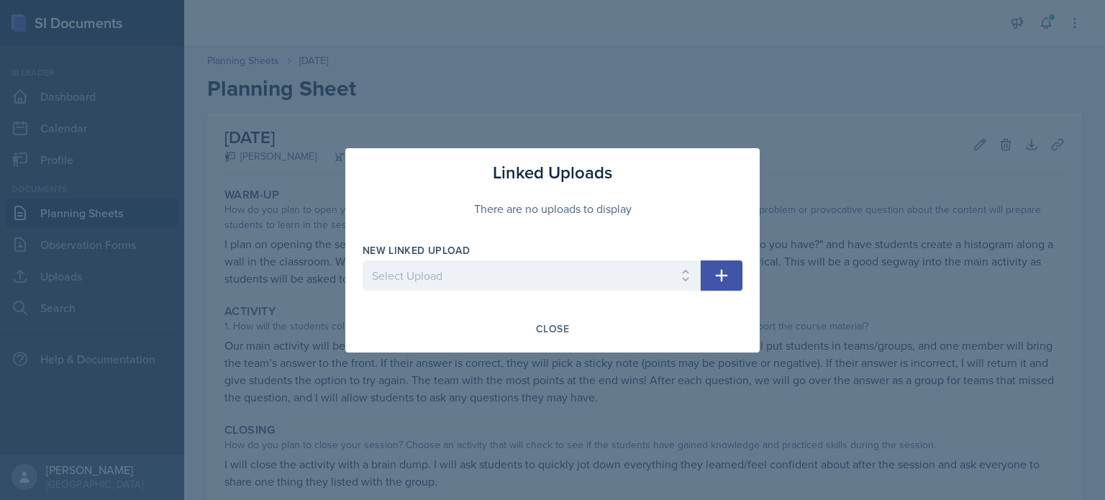
click at [720, 276] on icon "button" at bounding box center [722, 275] width 12 height 12
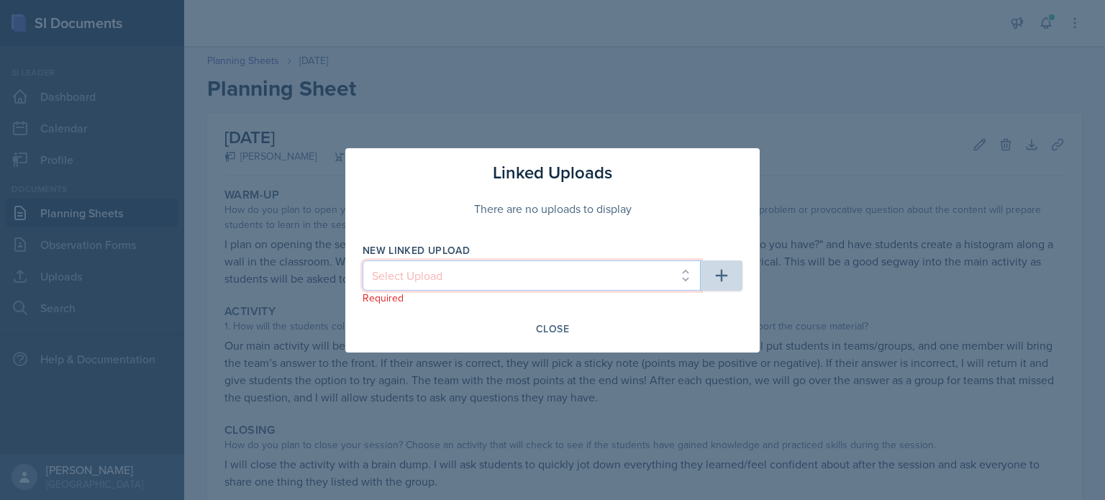
click at [673, 278] on select "Select Upload SI mock session planning ppt SI SESSION 8/25 PPT SI SESSION 8/27 …" at bounding box center [532, 275] width 338 height 30
select select "21d5b3d4-96b0-4e43-bcf8-991e748eeb9f"
click at [363, 260] on select "Select Upload SI mock session planning ppt SI SESSION 8/25 PPT SI SESSION 8/27 …" at bounding box center [532, 275] width 338 height 30
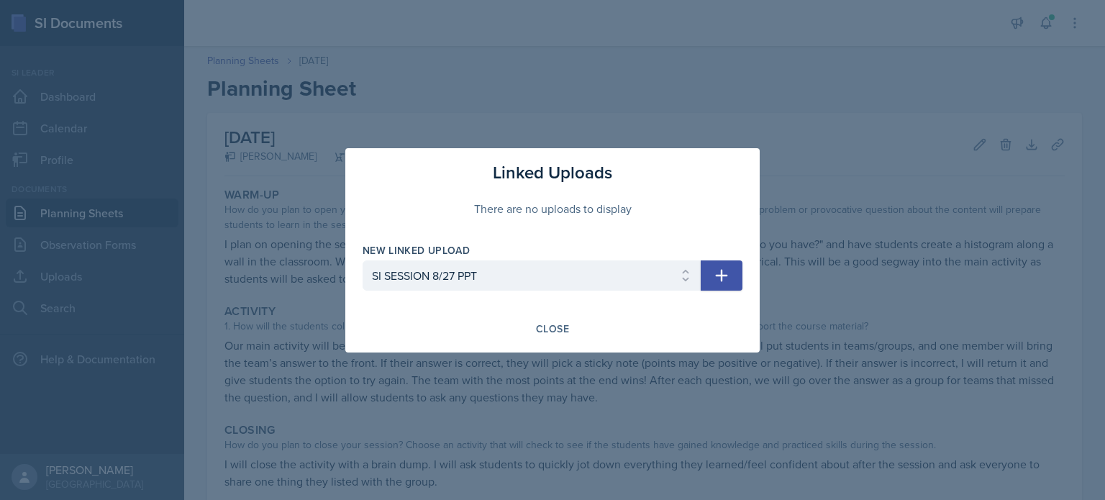
click at [722, 273] on icon "button" at bounding box center [722, 275] width 12 height 12
select select
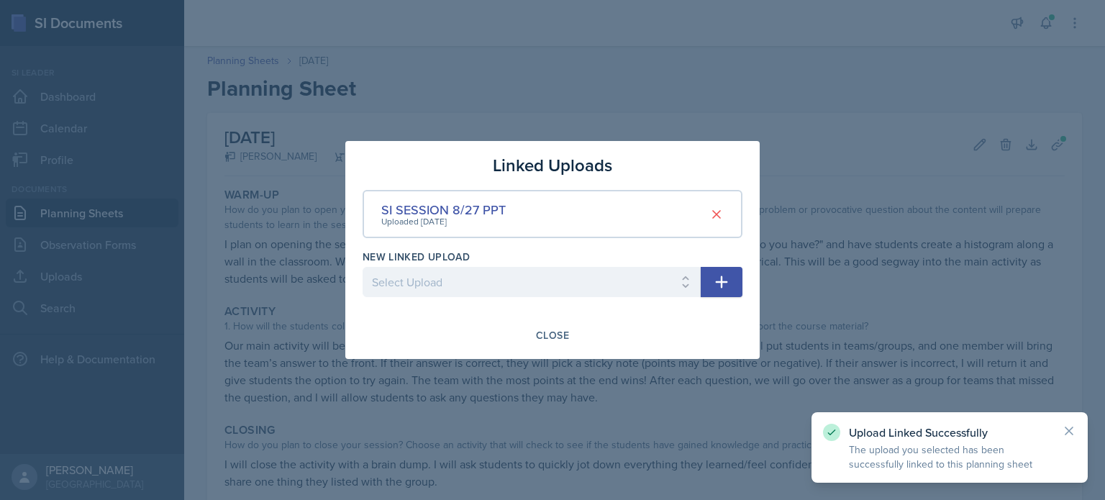
click at [886, 198] on div at bounding box center [552, 250] width 1105 height 500
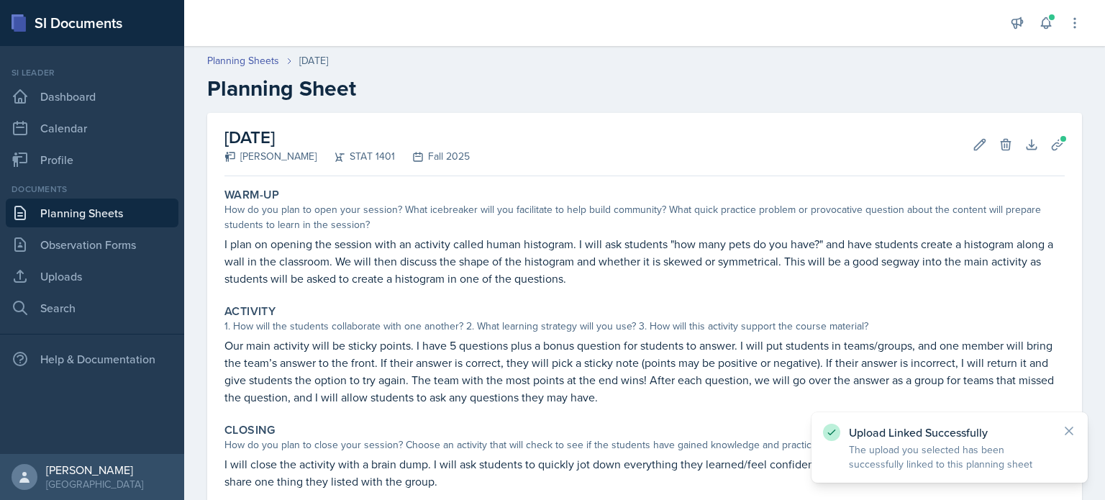
scroll to position [155, 0]
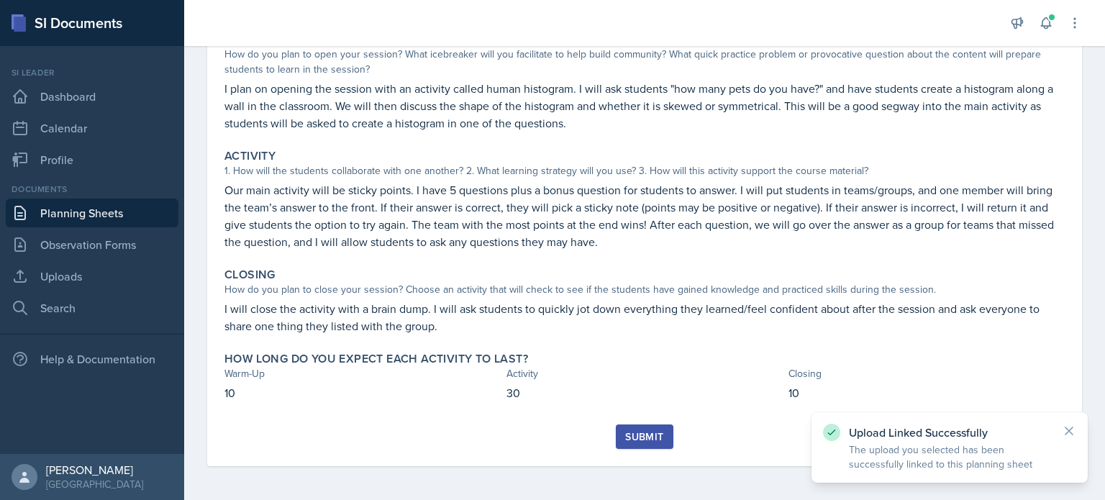
click at [643, 426] on button "Submit" at bounding box center [644, 437] width 57 height 24
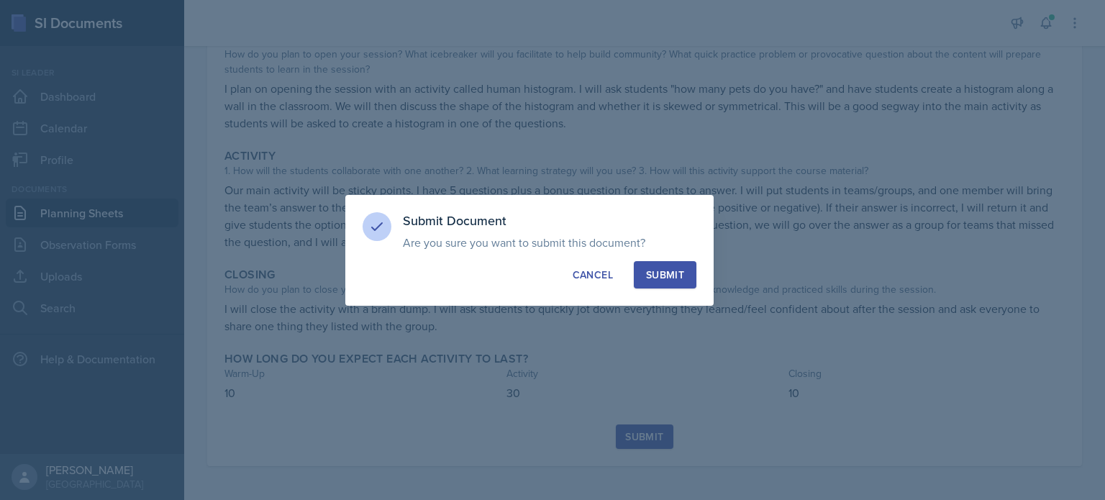
click at [663, 270] on div "Submit" at bounding box center [665, 275] width 38 height 14
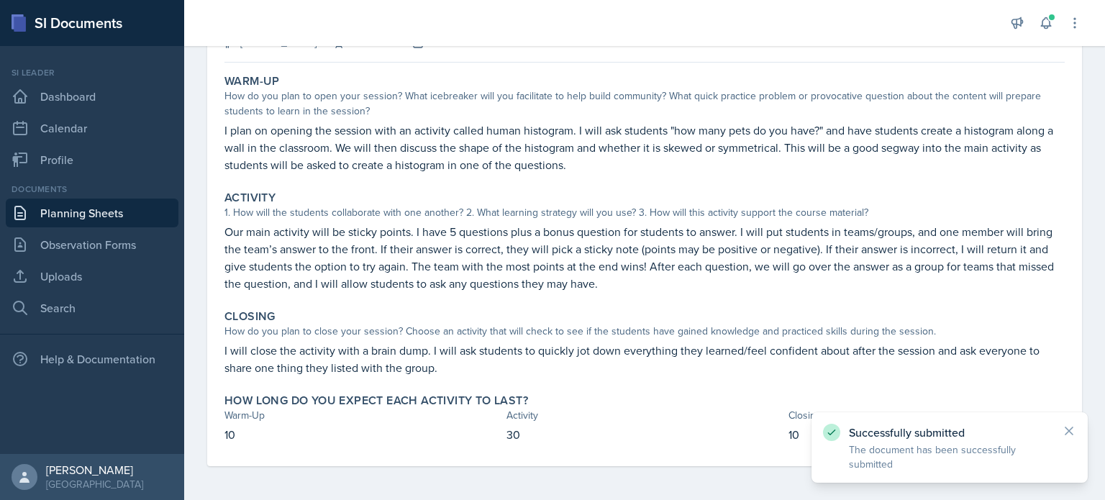
scroll to position [0, 0]
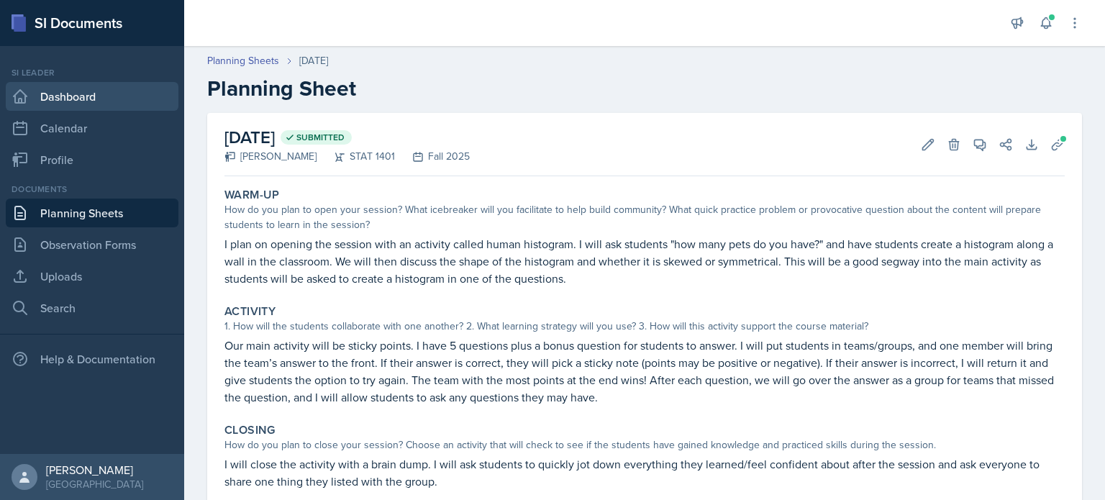
click at [76, 106] on link "Dashboard" at bounding box center [92, 96] width 173 height 29
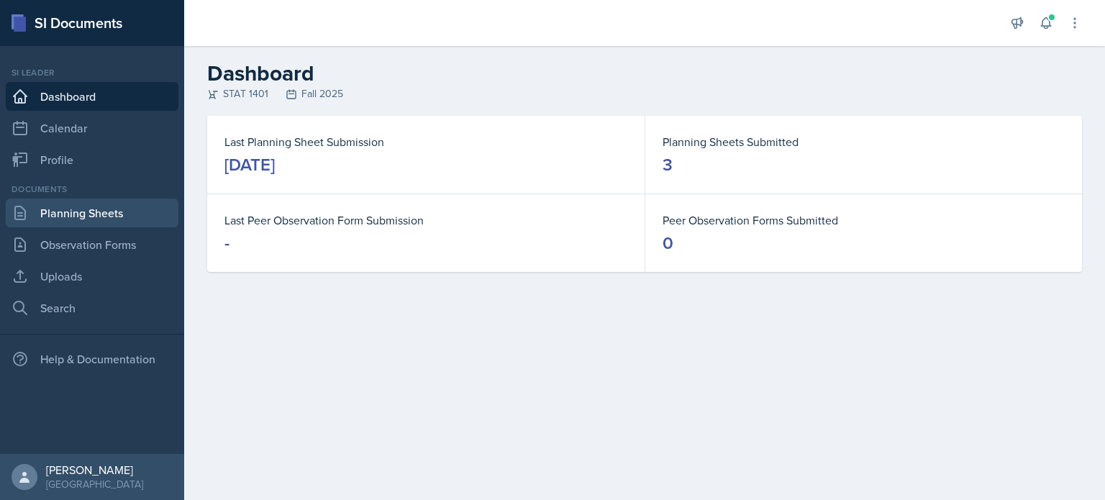
click at [106, 217] on link "Planning Sheets" at bounding box center [92, 213] width 173 height 29
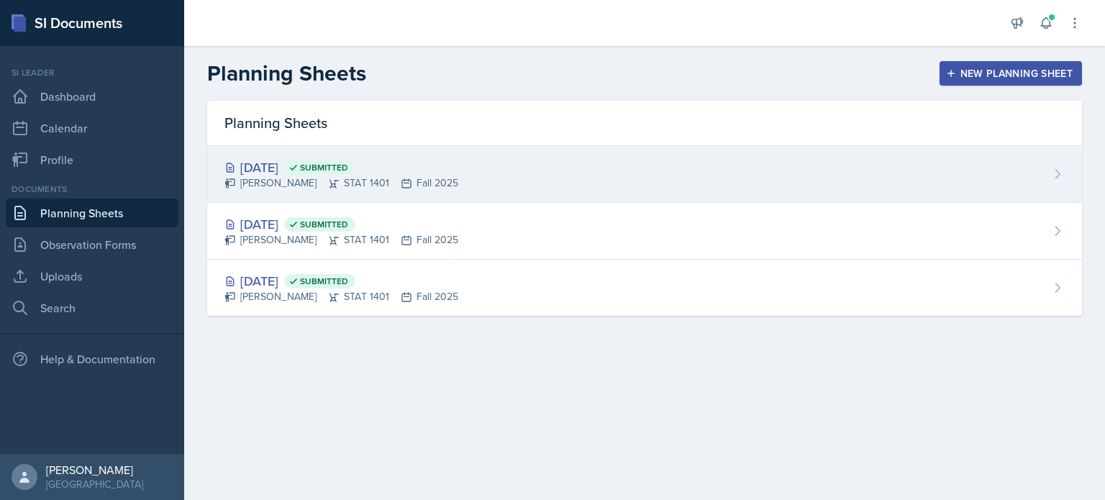
click at [353, 160] on span "Submitted" at bounding box center [319, 167] width 71 height 14
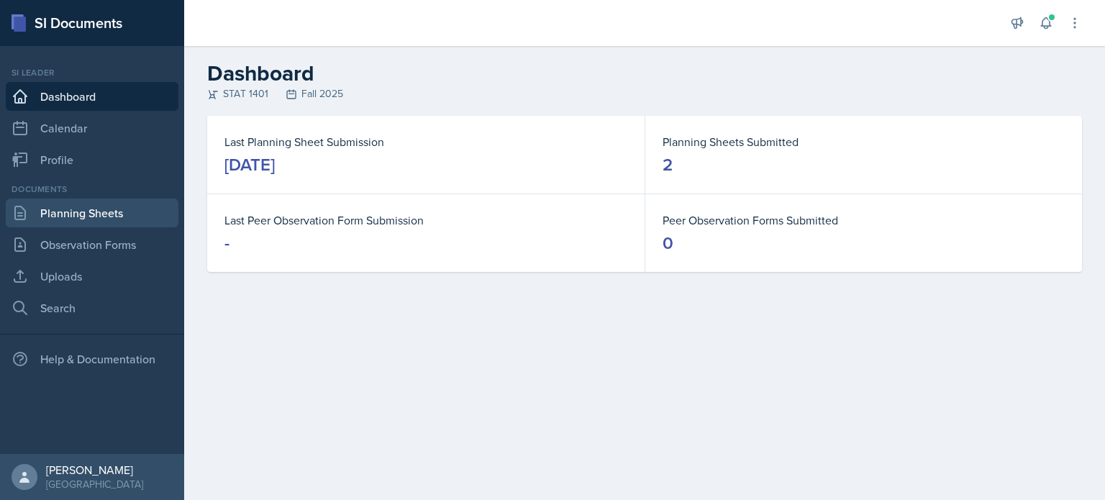
click at [122, 214] on link "Planning Sheets" at bounding box center [92, 213] width 173 height 29
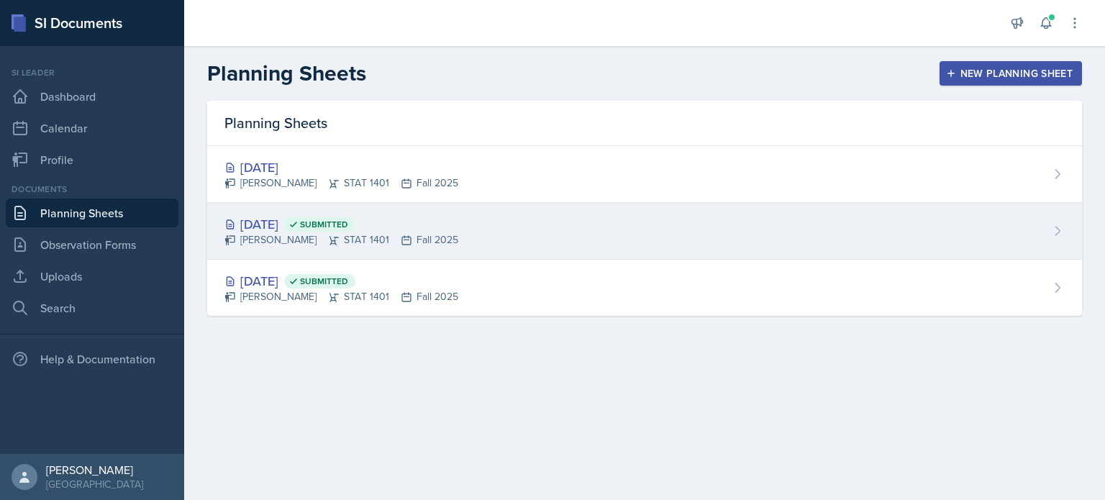
click at [401, 235] on icon at bounding box center [407, 241] width 12 height 12
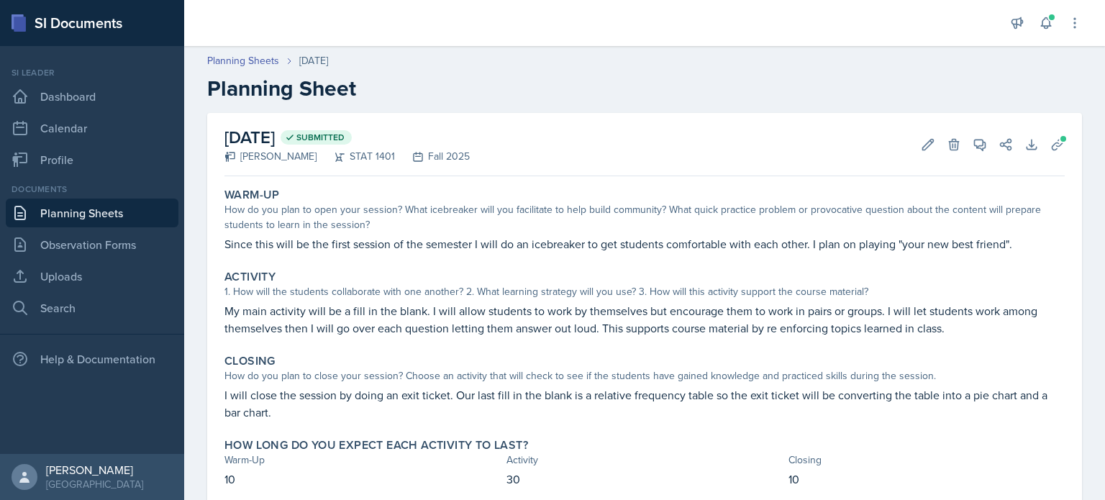
scroll to position [35, 0]
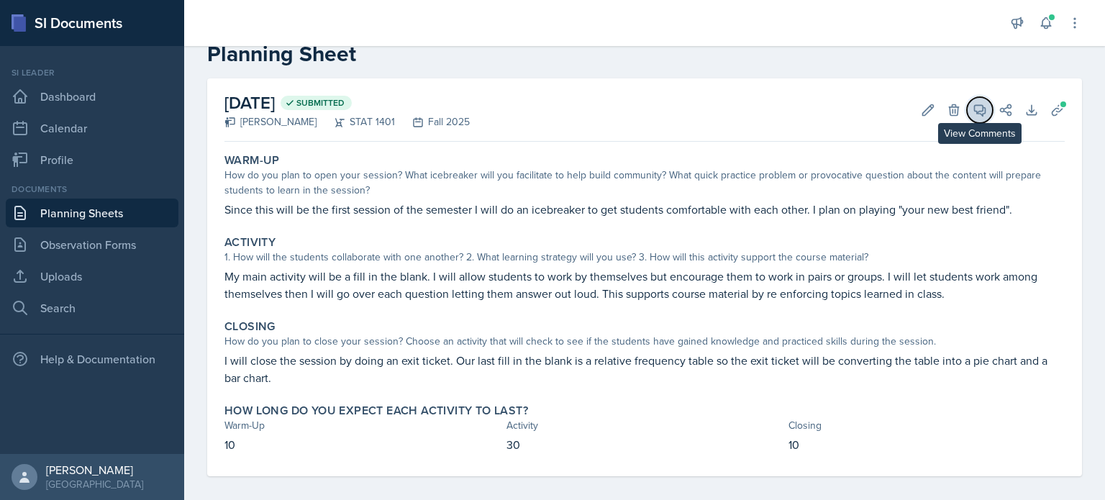
click at [975, 112] on icon at bounding box center [980, 110] width 14 height 14
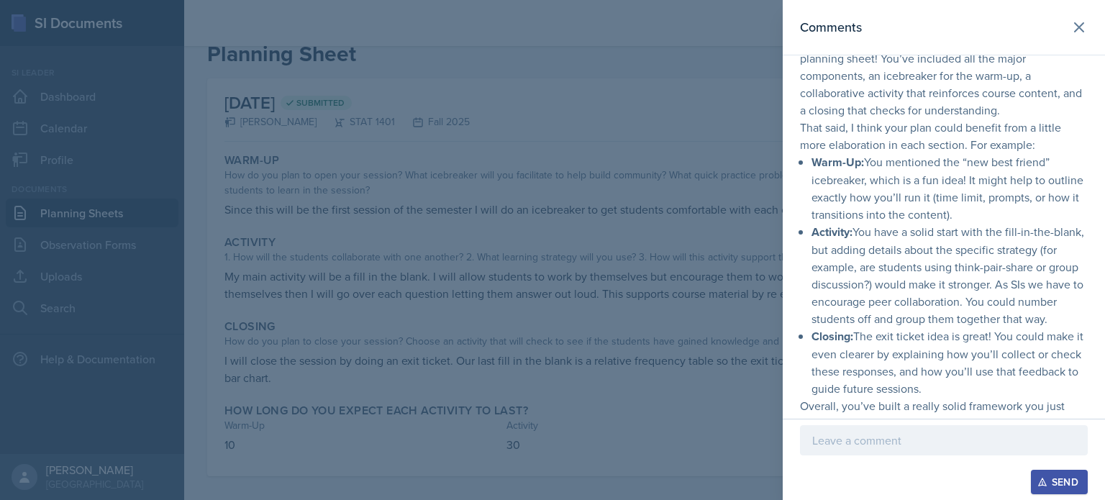
scroll to position [71, 0]
